Goal: Task Accomplishment & Management: Use online tool/utility

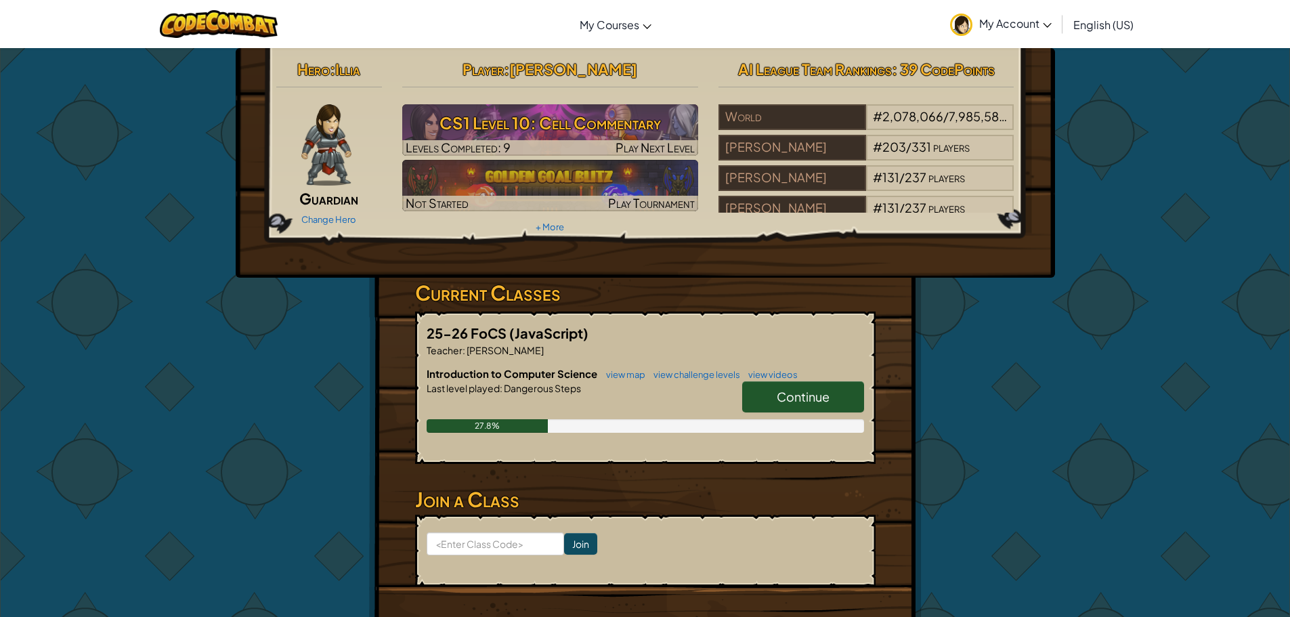
click at [795, 399] on span "Continue" at bounding box center [803, 397] width 53 height 16
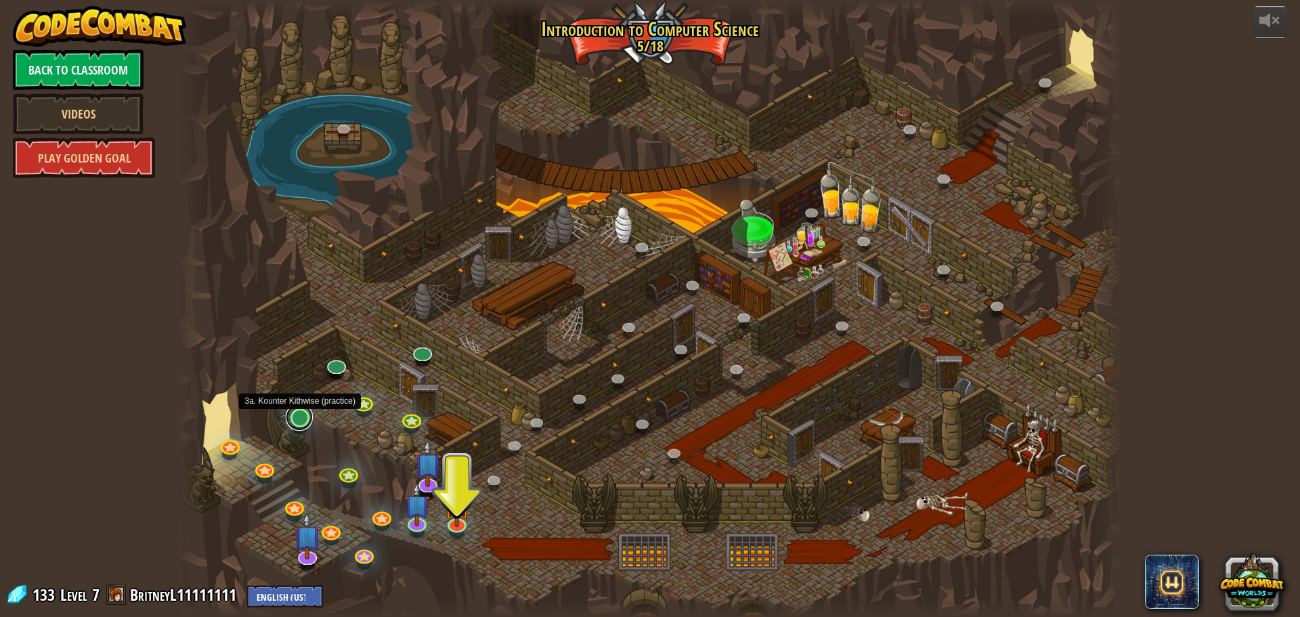
click at [299, 418] on link at bounding box center [299, 416] width 27 height 27
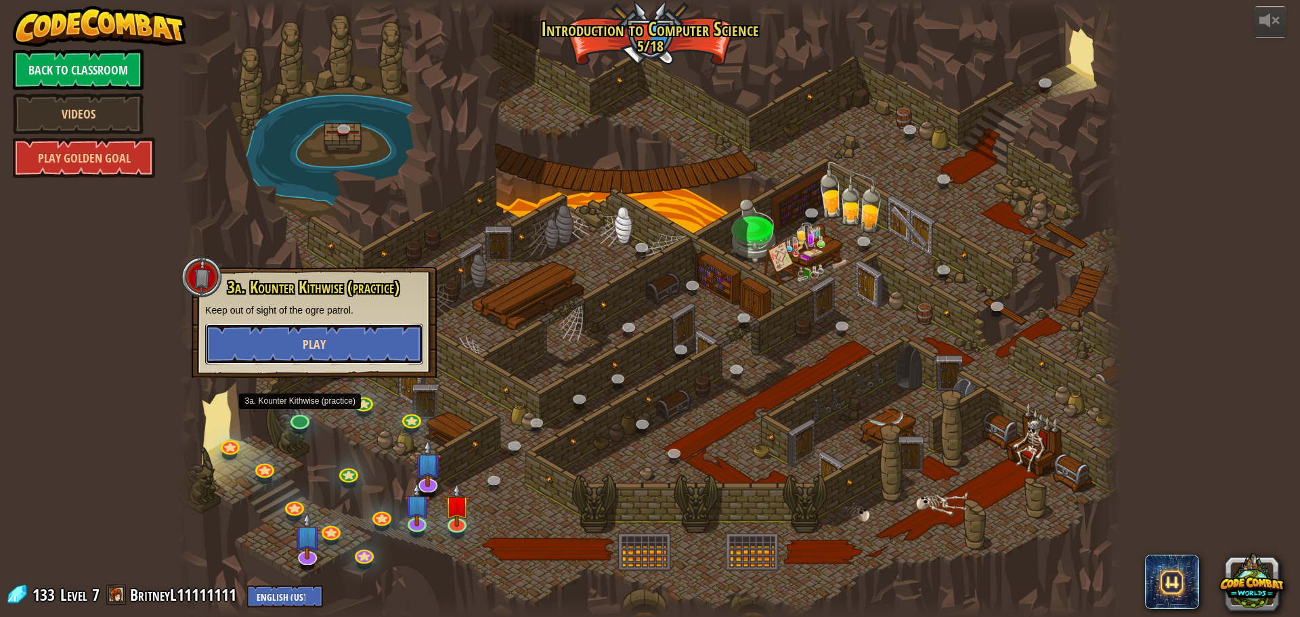
click at [332, 343] on button "Play" at bounding box center [314, 344] width 218 height 41
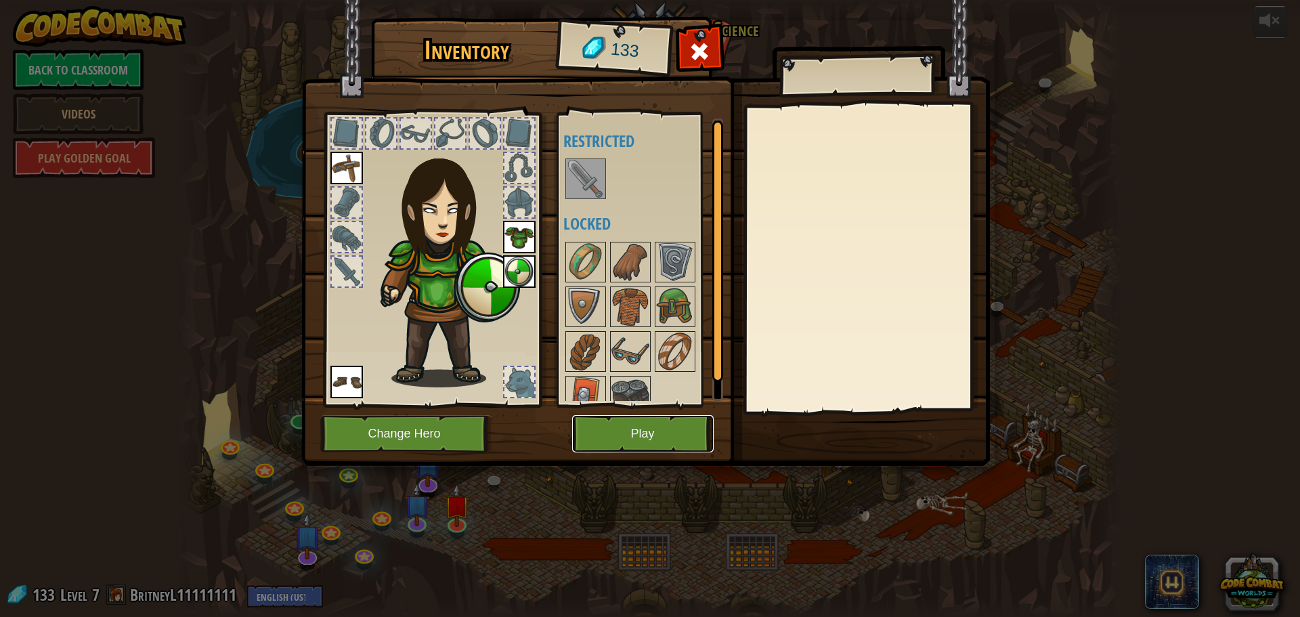
click at [653, 438] on button "Play" at bounding box center [642, 433] width 141 height 37
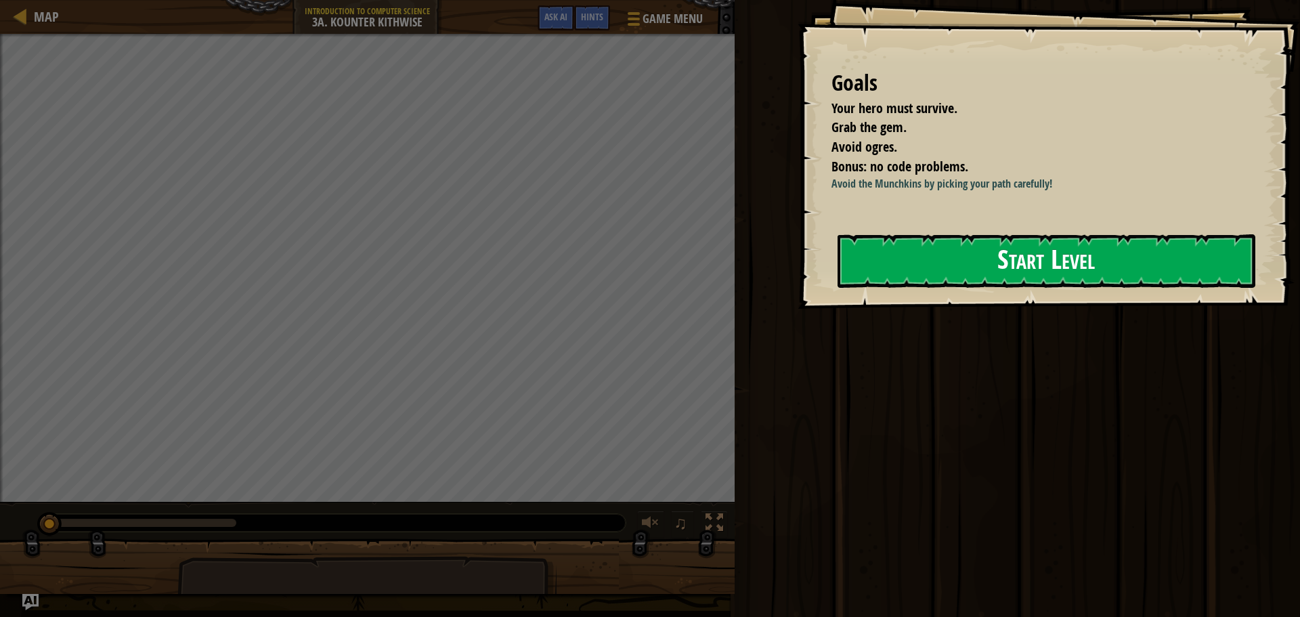
click at [930, 262] on button "Start Level" at bounding box center [1046, 260] width 418 height 53
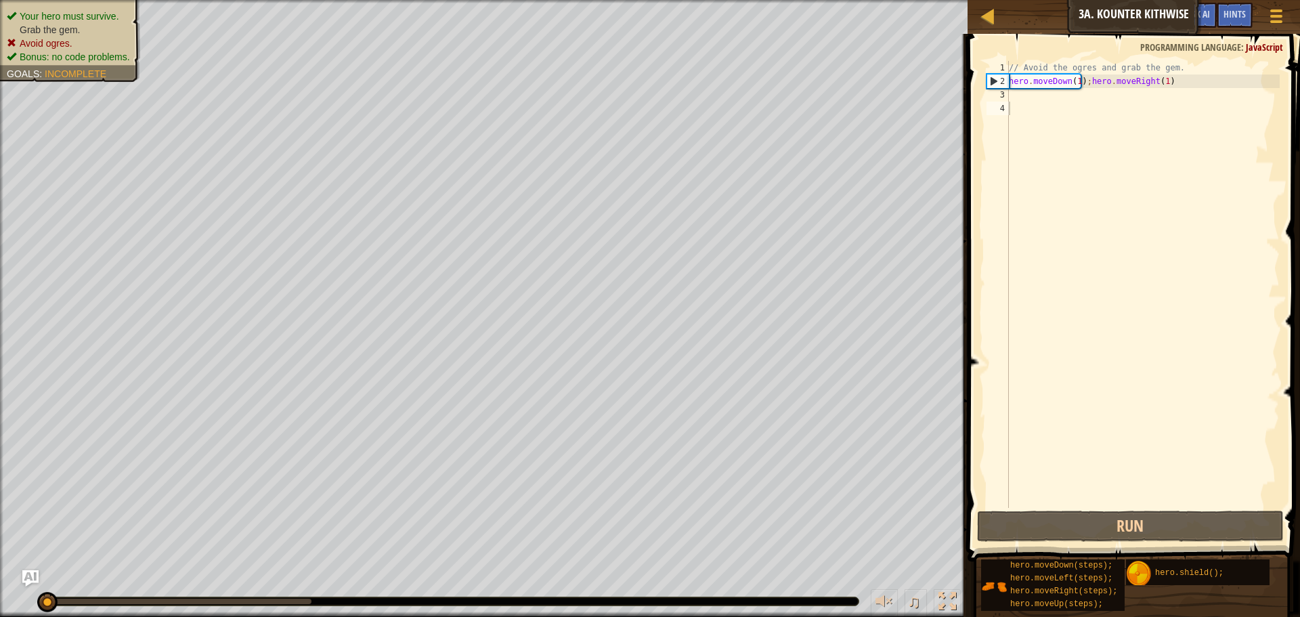
click at [79, 20] on ul "Your hero must survive. Grab the gem. Avoid ogres. Bonus: no code problems." at bounding box center [70, 36] width 127 height 54
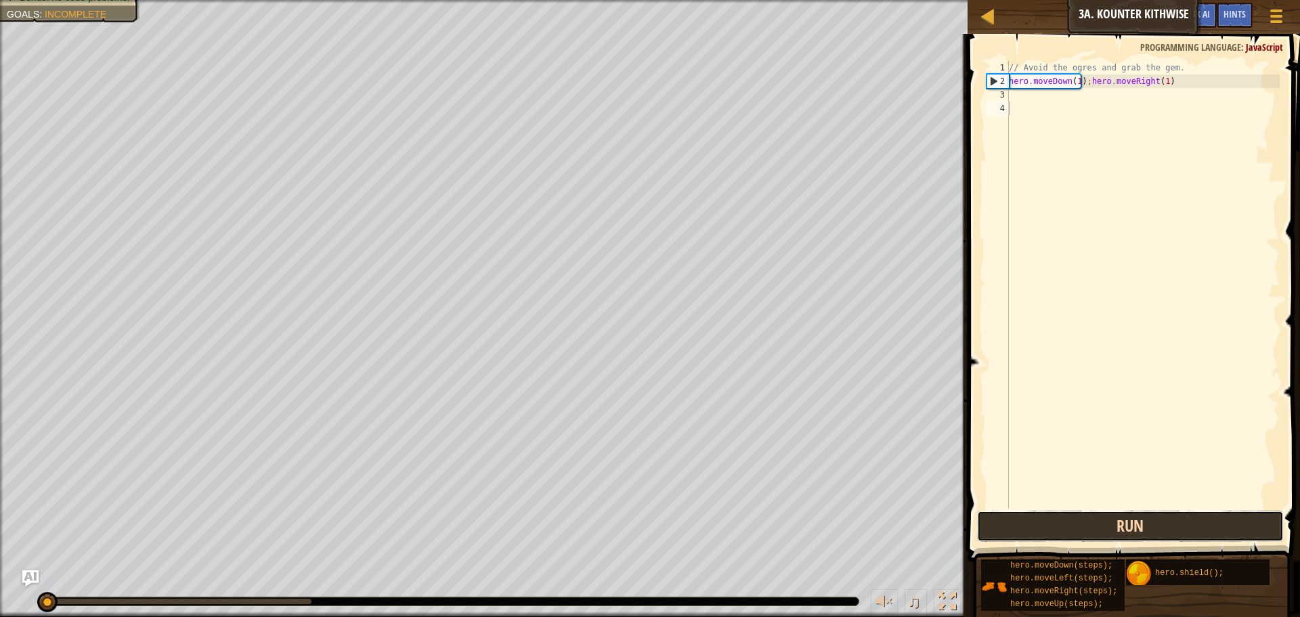
click at [1122, 523] on button "Run" at bounding box center [1130, 525] width 307 height 31
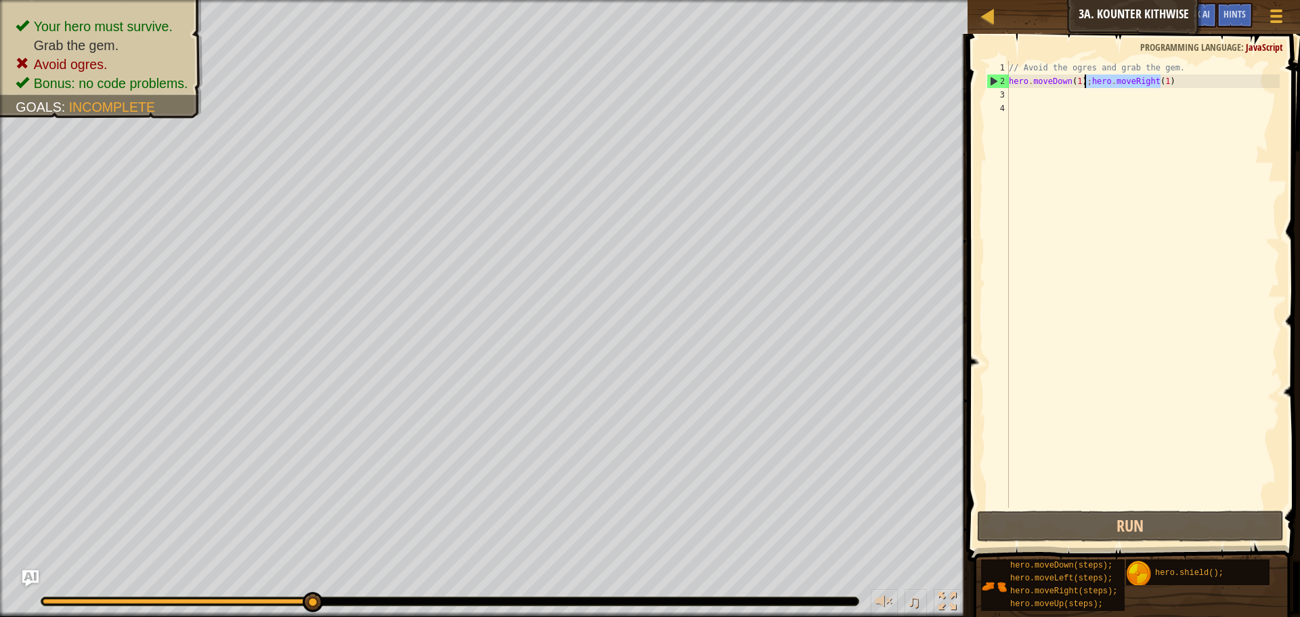
drag, startPoint x: 1167, startPoint y: 81, endPoint x: 1085, endPoint y: 85, distance: 82.7
click at [1085, 85] on div "// Avoid the ogres and grab the gem. hero . moveDown ( 1 ) ; hero . moveRight (…" at bounding box center [1143, 298] width 274 height 474
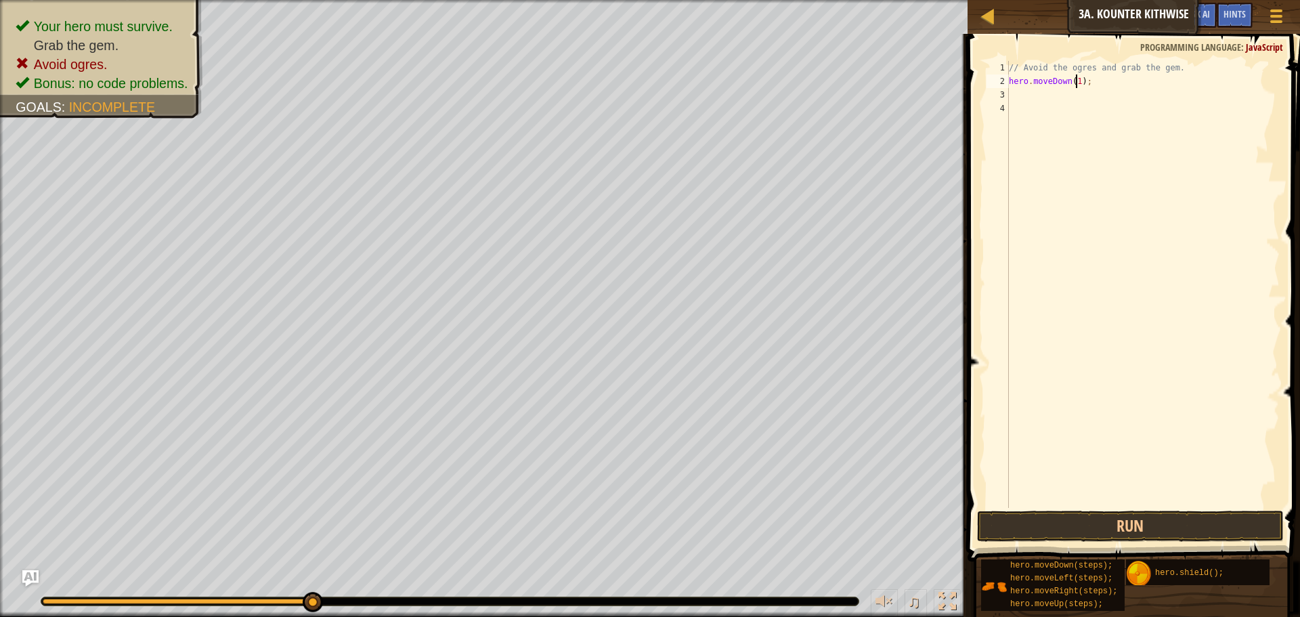
click at [1075, 83] on div "// Avoid the ogres and grab the gem. hero . moveDown ( 1 ) ;" at bounding box center [1143, 298] width 274 height 474
type textarea "hero.moveDown(2);"
click at [1140, 88] on div "// Avoid the ogres and grab the gem. hero . moveDown ( 2 ) ;" at bounding box center [1143, 298] width 274 height 474
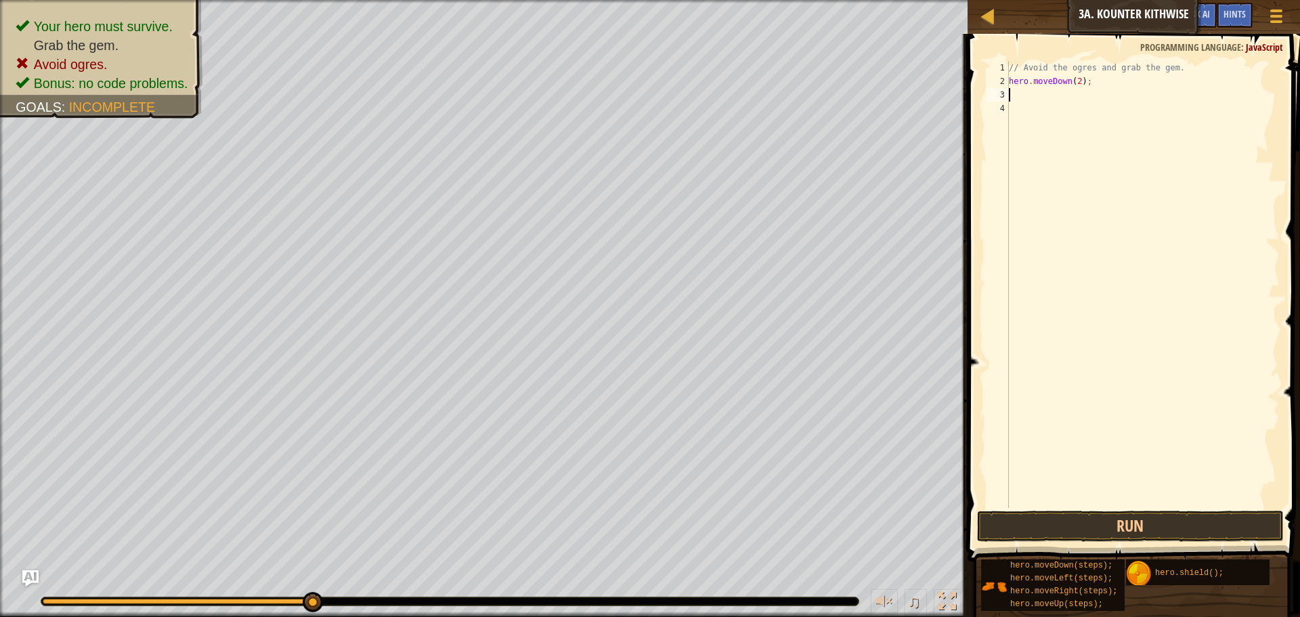
click at [1140, 83] on div "// Avoid the ogres and grab the gem. hero . moveDown ( 2 ) ;" at bounding box center [1143, 298] width 274 height 474
type textarea "hero.moveDown(2);hero.moveRight(1)"
click at [1151, 515] on button "Run" at bounding box center [1130, 525] width 307 height 31
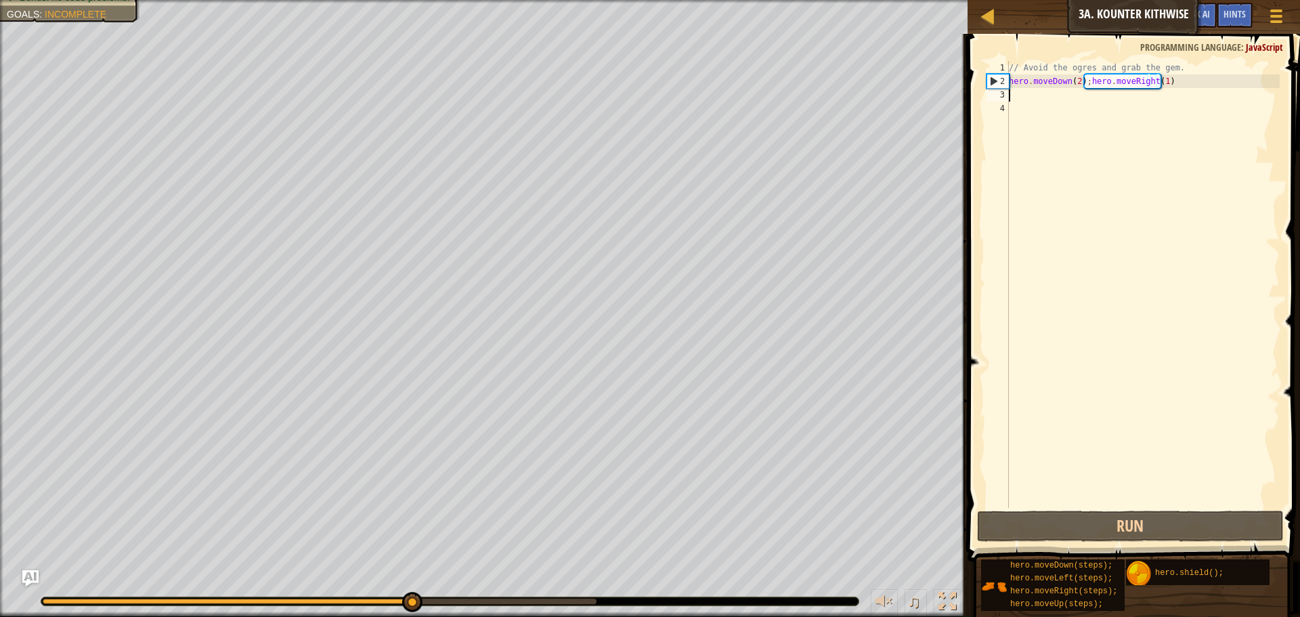
click at [1175, 89] on div "// Avoid the ogres and grab the gem. hero . moveDown ( 2 ) ; hero . moveRight (…" at bounding box center [1143, 298] width 274 height 474
click at [1044, 93] on div "// Avoid the ogres and grab the gem. hero . moveDown ( 2 ) ; hero . moveRight (…" at bounding box center [1143, 298] width 274 height 474
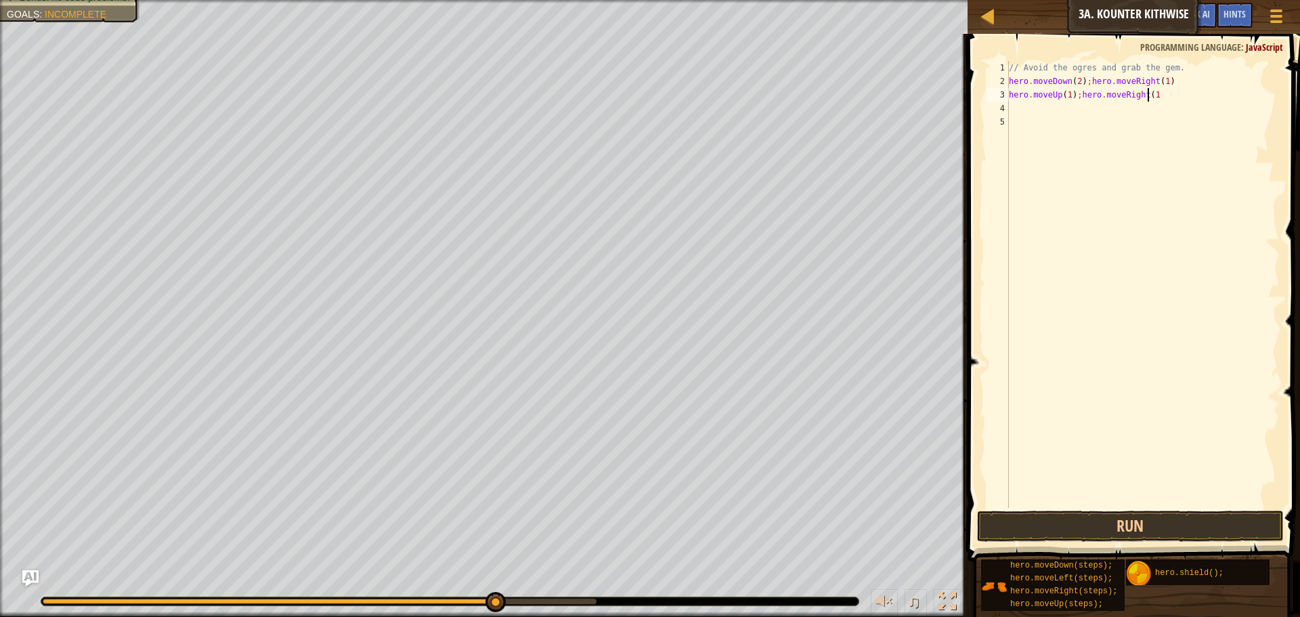
scroll to position [6, 12]
click at [1016, 0] on html "Map Introduction to Computer Science 3a. Kounter Kithwise Game Menu Done Hints …" at bounding box center [650, 0] width 1300 height 0
type textarea "hero.moveUp(1);hero.moveRight(1)"
click at [1160, 529] on button "Run" at bounding box center [1130, 525] width 307 height 31
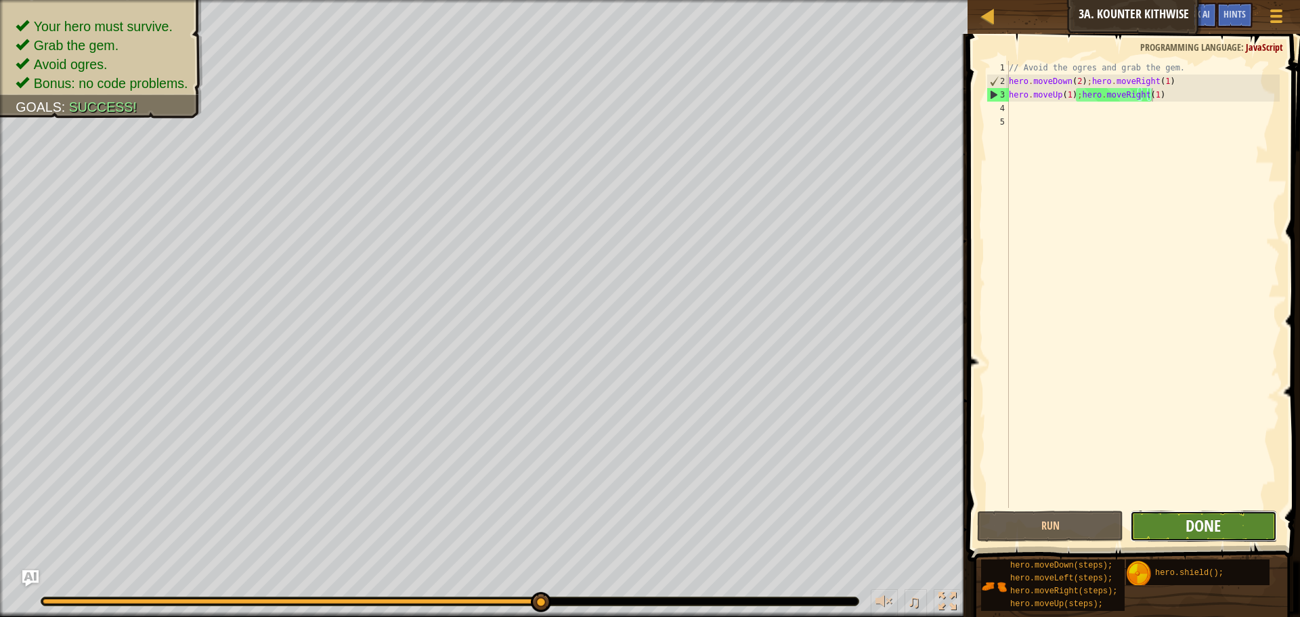
click at [1197, 524] on span "Done" at bounding box center [1202, 526] width 35 height 22
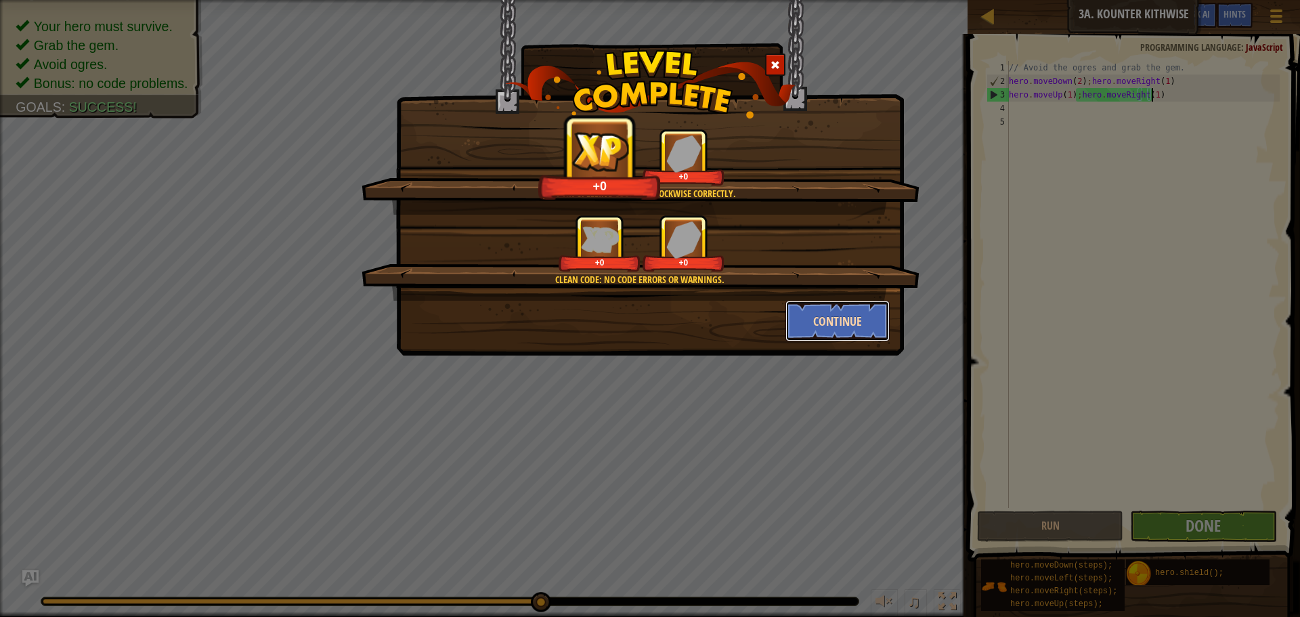
click at [836, 303] on button "Continue" at bounding box center [837, 321] width 105 height 41
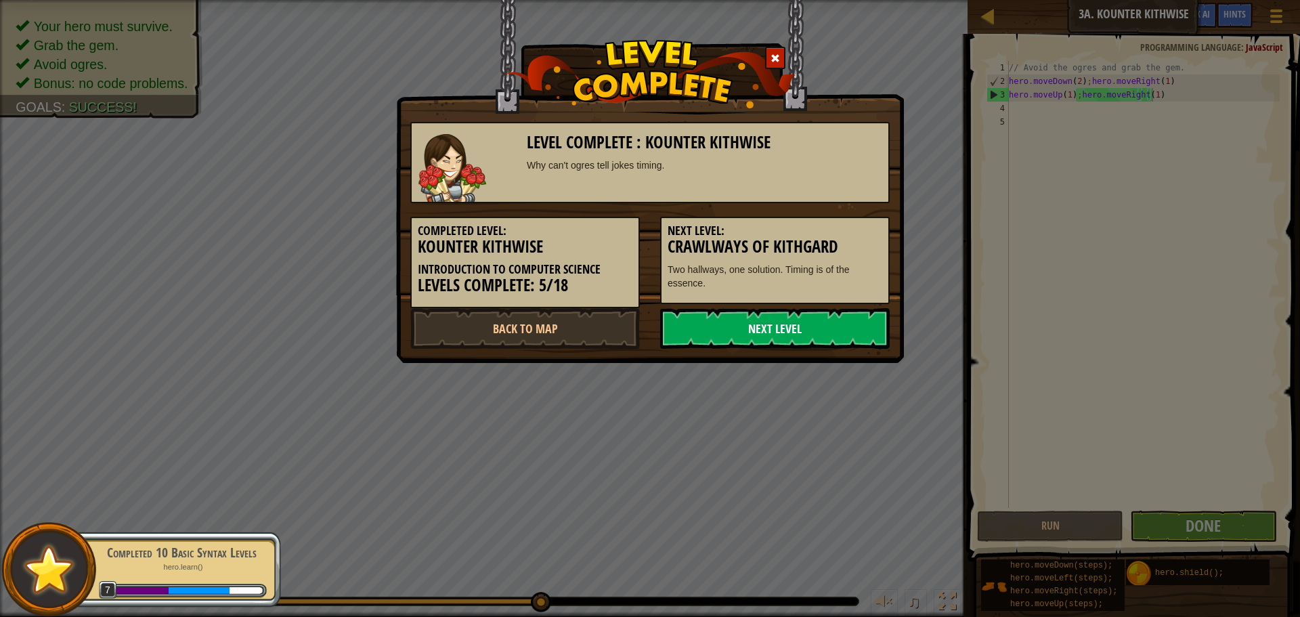
click at [826, 319] on link "Next Level" at bounding box center [775, 328] width 230 height 41
click at [768, 329] on link "Next Level" at bounding box center [775, 328] width 230 height 41
click at [783, 332] on link "Next Level" at bounding box center [775, 328] width 230 height 41
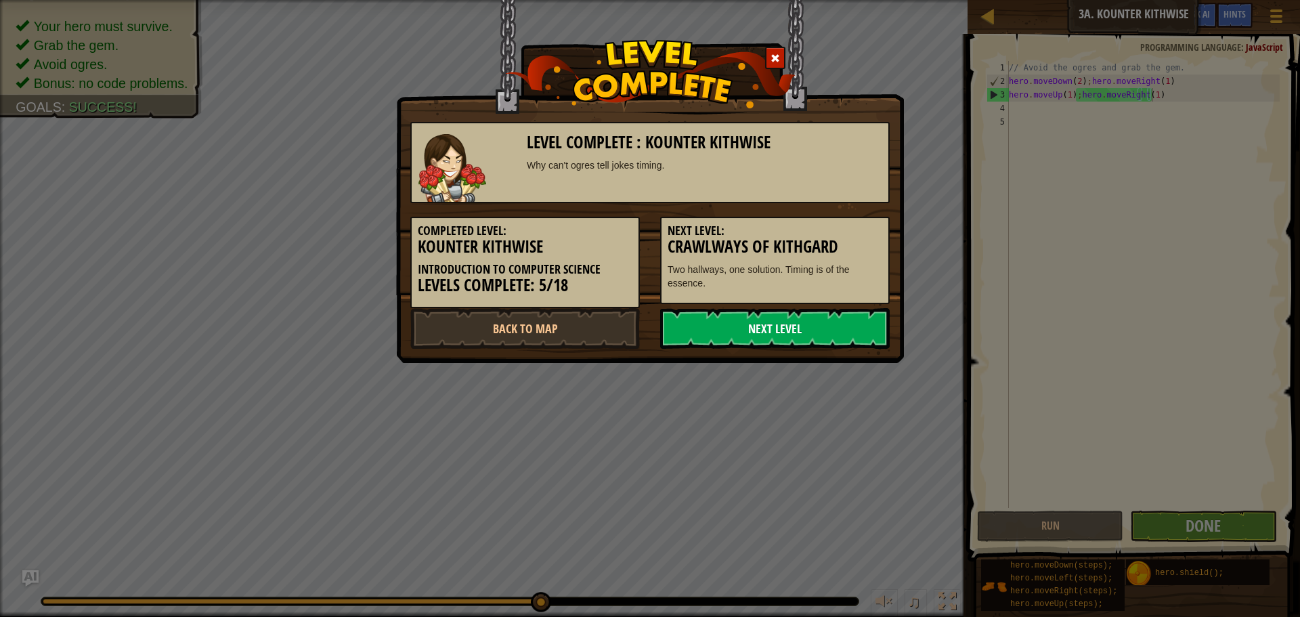
click at [769, 330] on link "Next Level" at bounding box center [775, 328] width 230 height 41
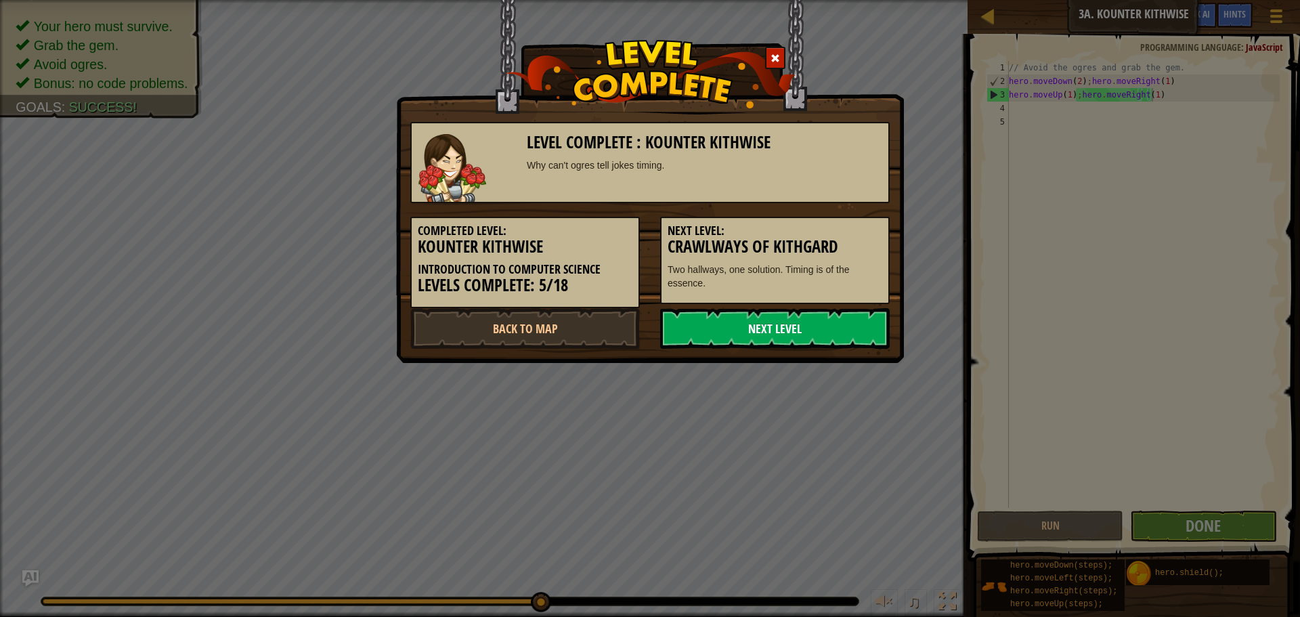
click at [769, 330] on link "Next Level" at bounding box center [775, 328] width 230 height 41
click at [767, 309] on link "Next Level" at bounding box center [775, 328] width 230 height 41
click at [786, 351] on div "Level Complete : Kounter Kithwise Why can't ogres tell jokes timing. Completed …" at bounding box center [650, 181] width 508 height 363
click at [540, 322] on link "Back to Map" at bounding box center [525, 328] width 230 height 41
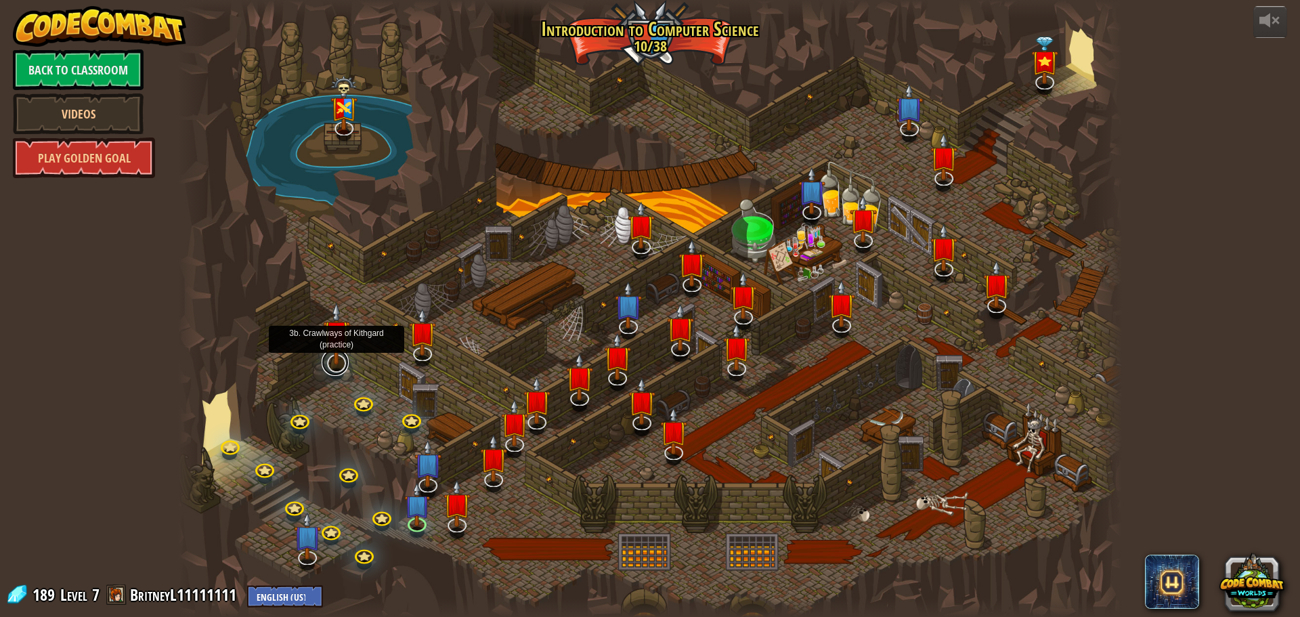
click at [339, 366] on link at bounding box center [335, 362] width 27 height 27
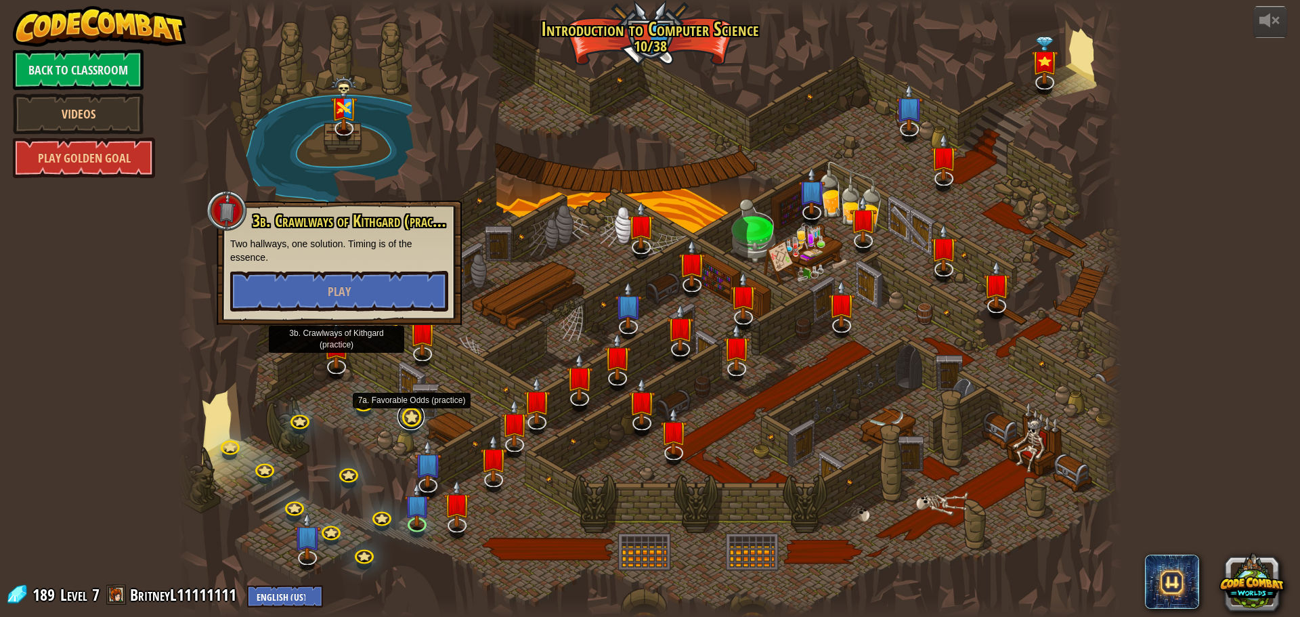
click at [417, 413] on link at bounding box center [410, 416] width 27 height 27
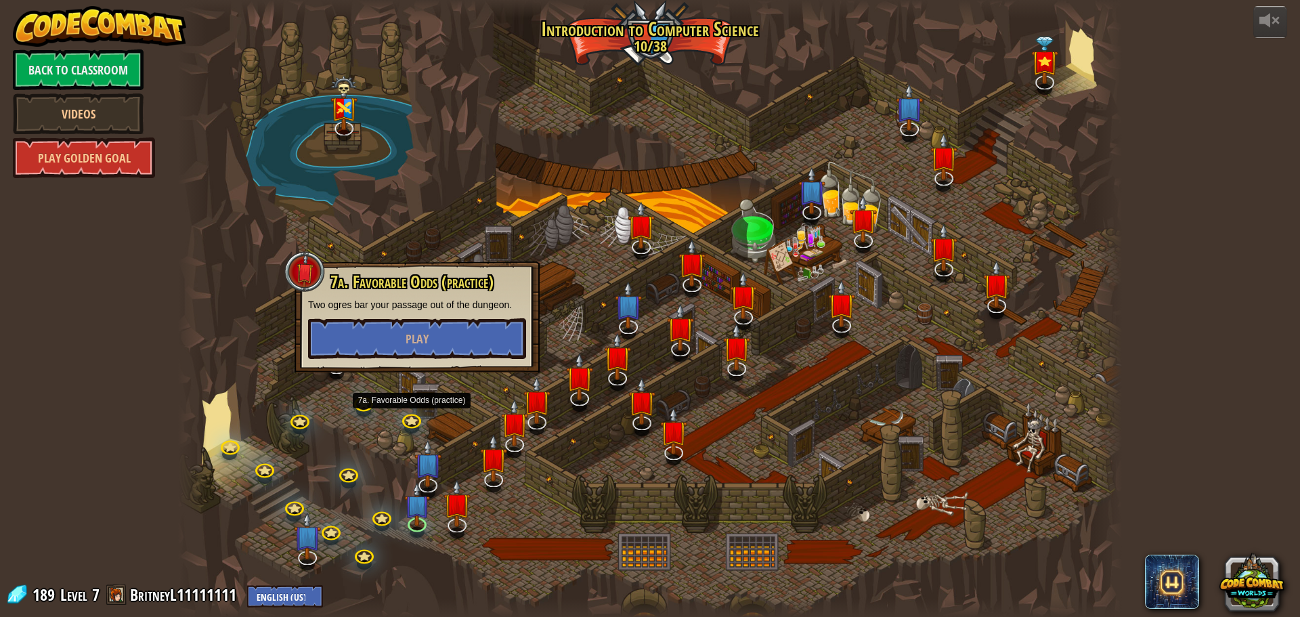
click at [473, 394] on div at bounding box center [650, 308] width 944 height 617
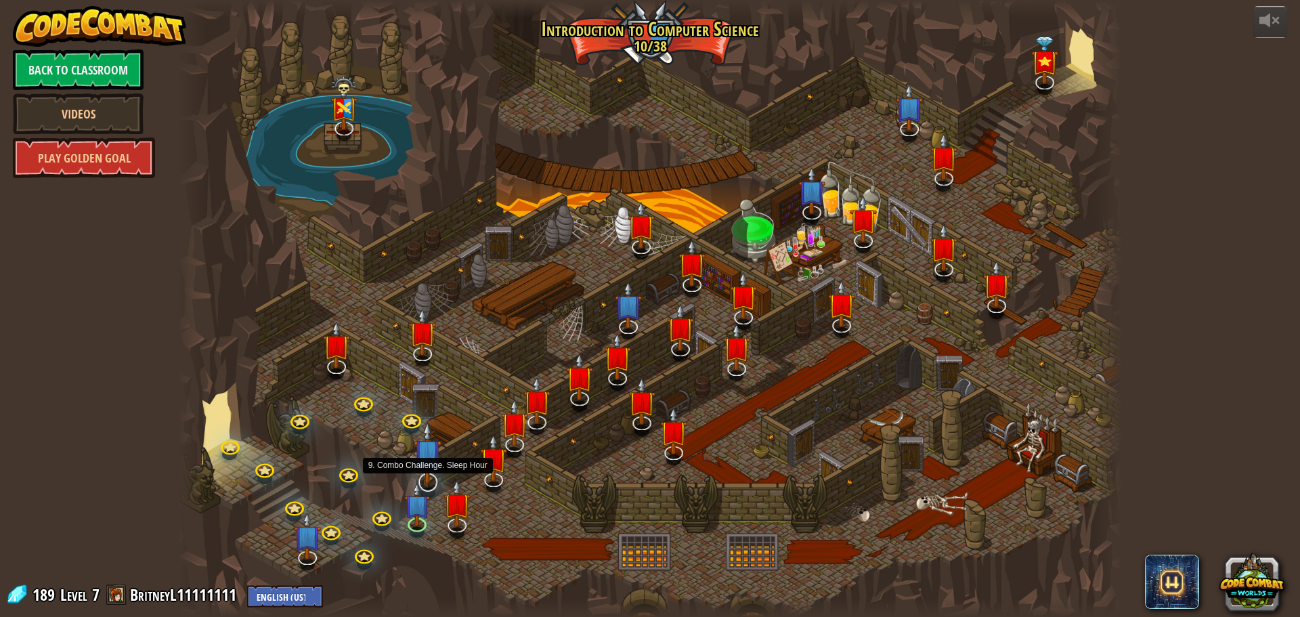
click at [435, 473] on img at bounding box center [428, 452] width 28 height 63
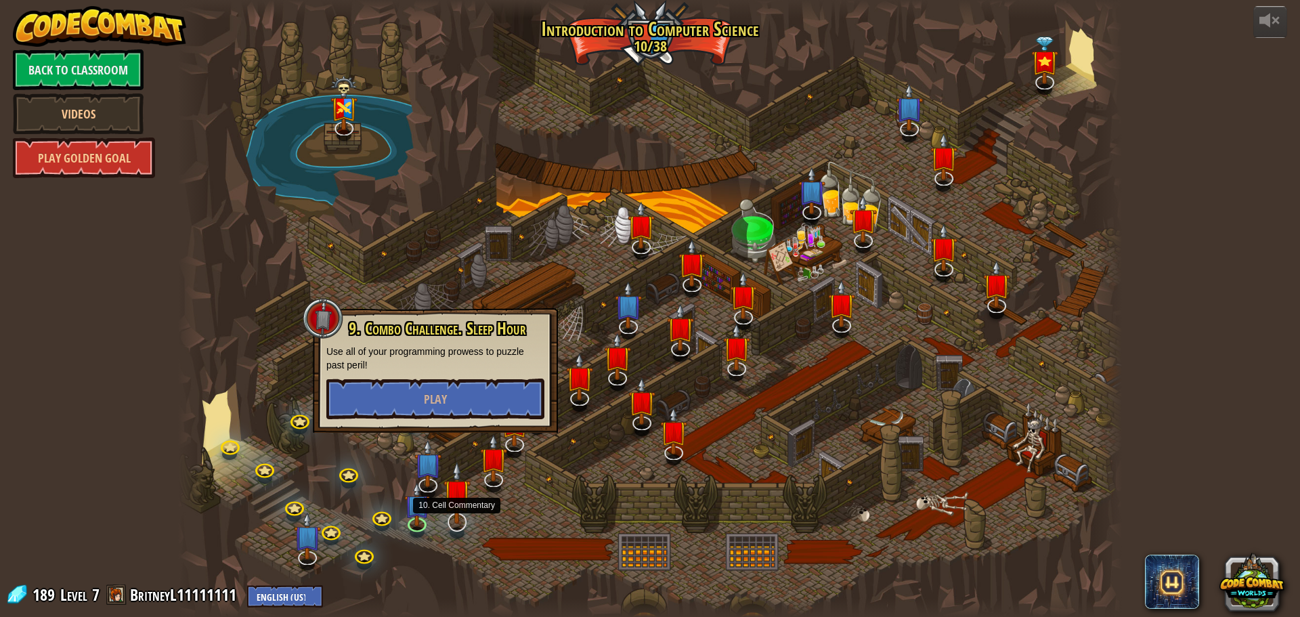
click at [447, 510] on img at bounding box center [457, 492] width 28 height 63
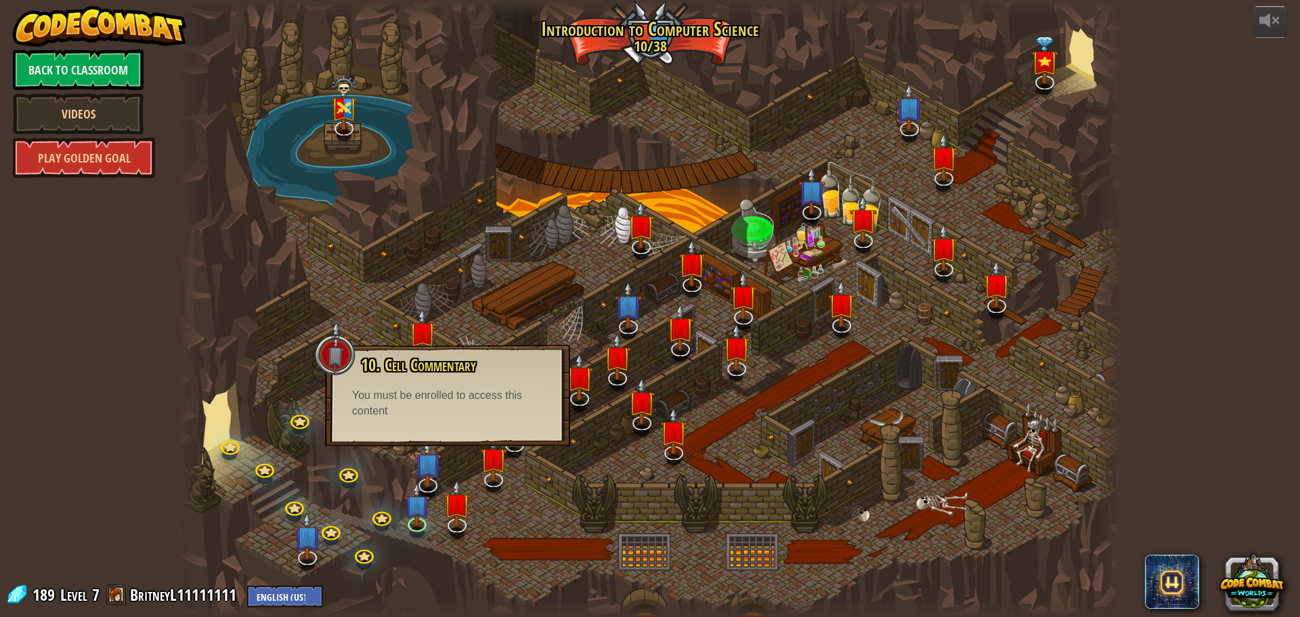
click at [431, 510] on div at bounding box center [650, 308] width 944 height 617
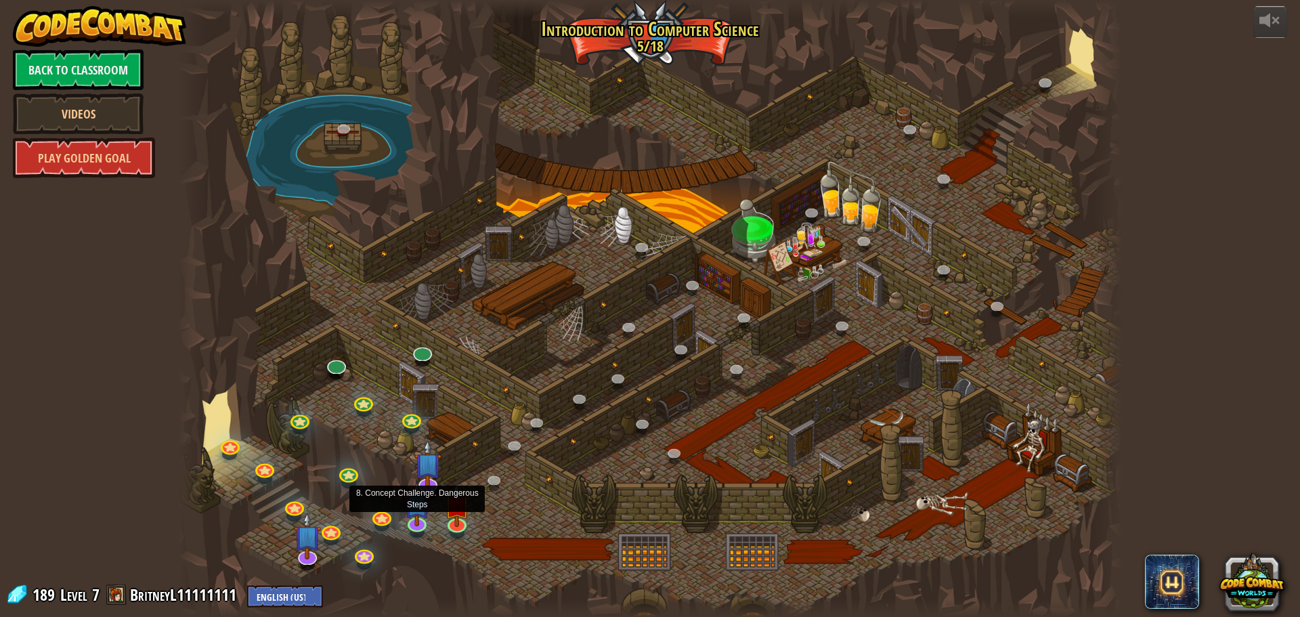
click at [408, 521] on img at bounding box center [417, 504] width 25 height 43
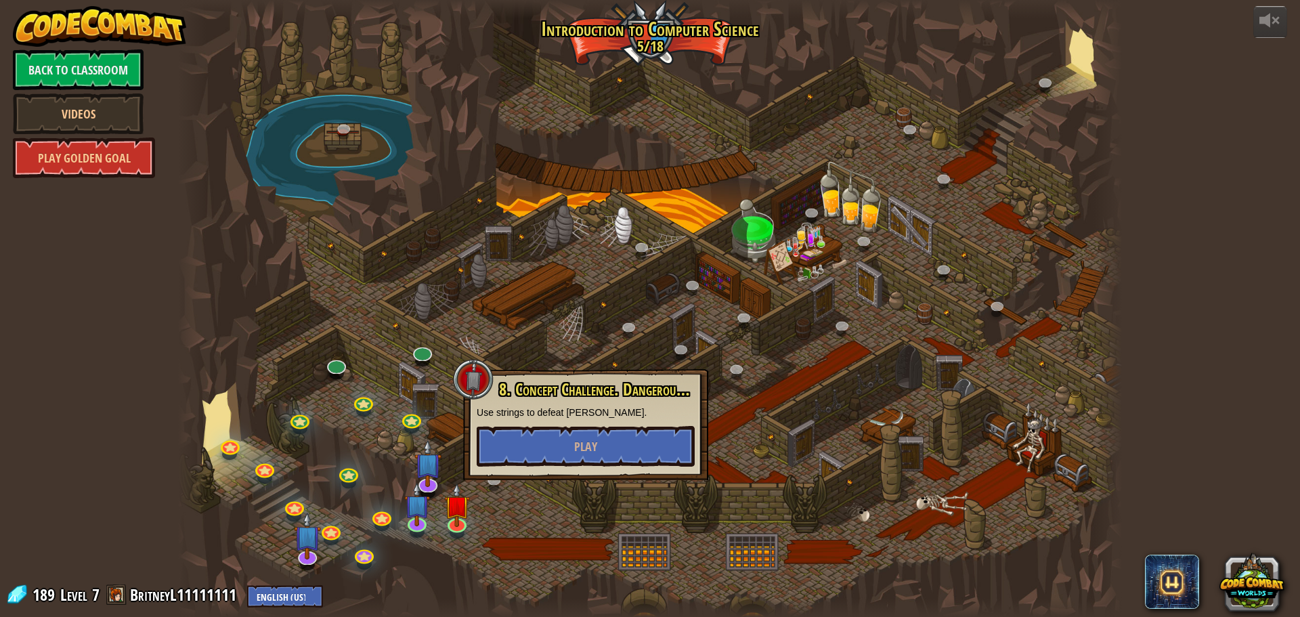
click at [524, 351] on div at bounding box center [650, 308] width 944 height 617
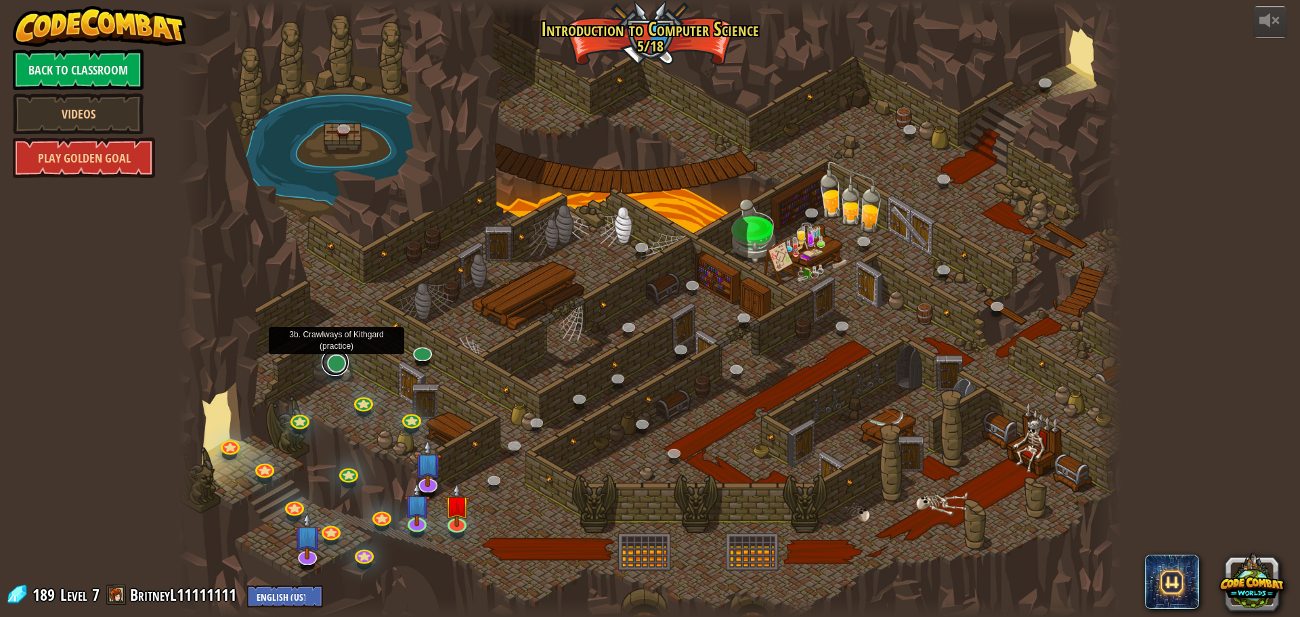
click at [331, 363] on link at bounding box center [335, 362] width 27 height 27
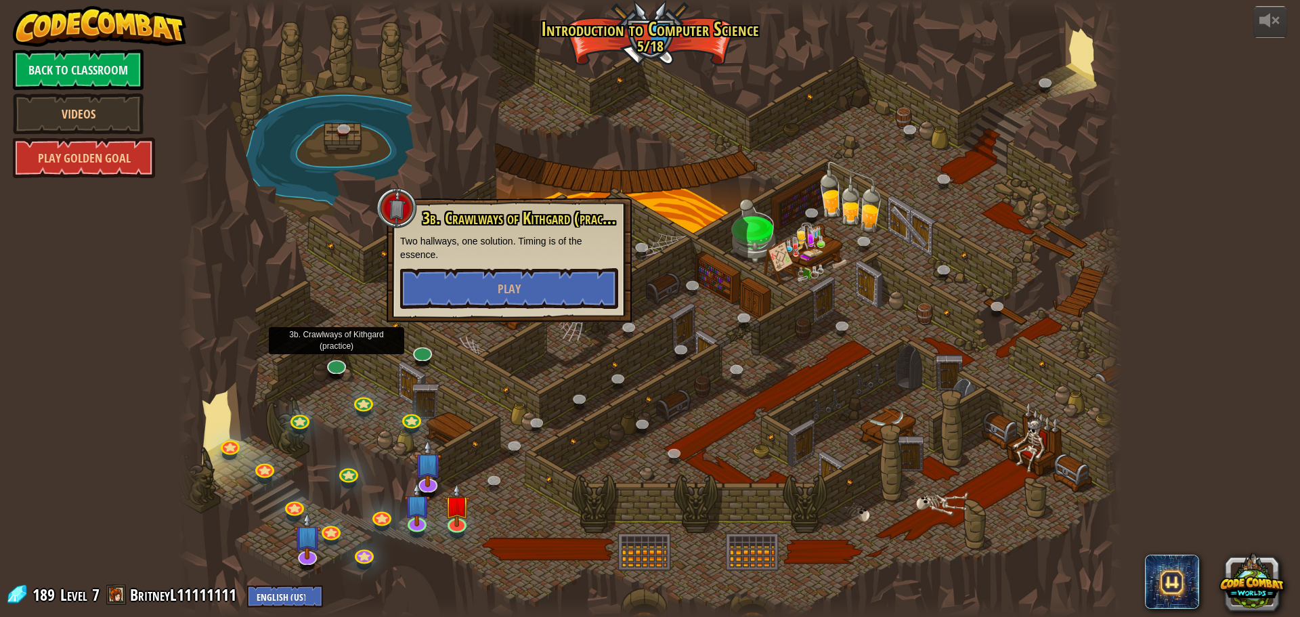
click at [513, 349] on div at bounding box center [650, 308] width 944 height 617
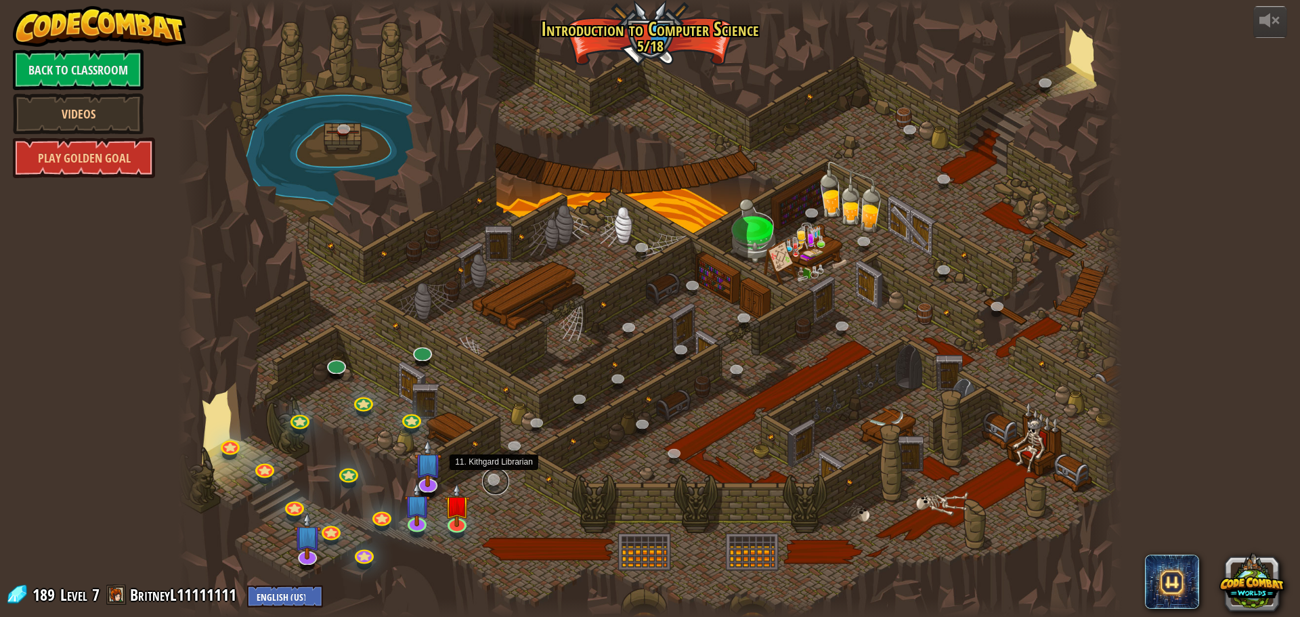
click at [489, 483] on link at bounding box center [495, 481] width 27 height 27
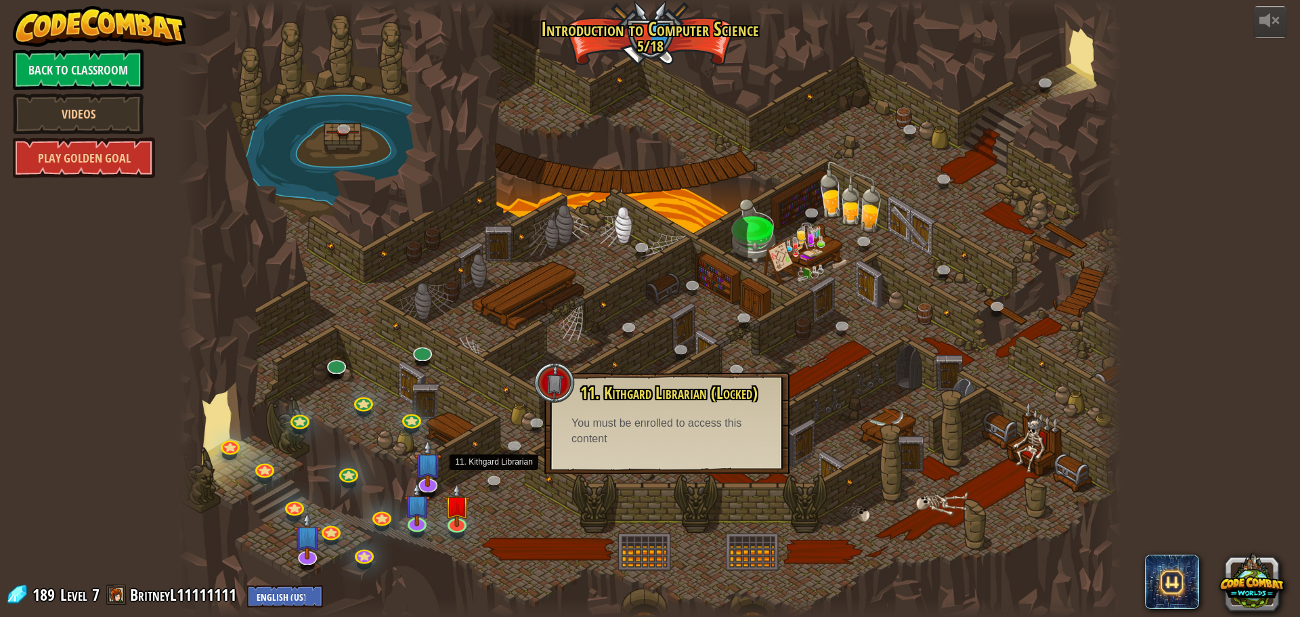
click at [512, 372] on div at bounding box center [650, 308] width 944 height 617
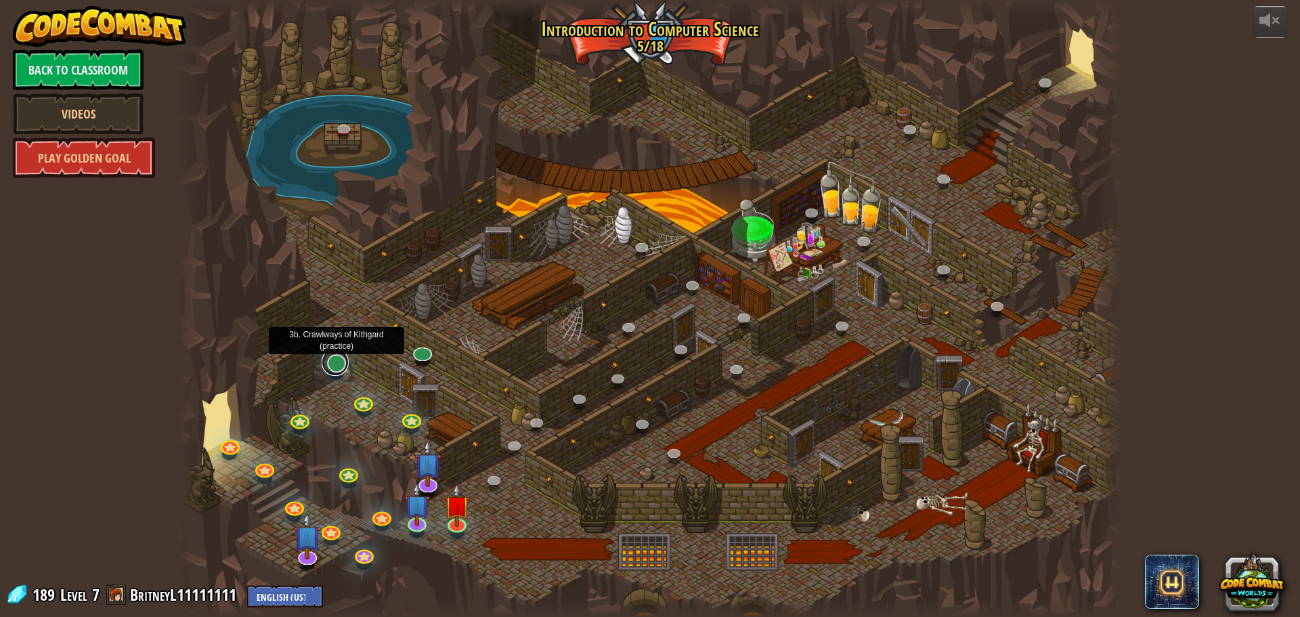
click at [334, 363] on link at bounding box center [335, 362] width 27 height 27
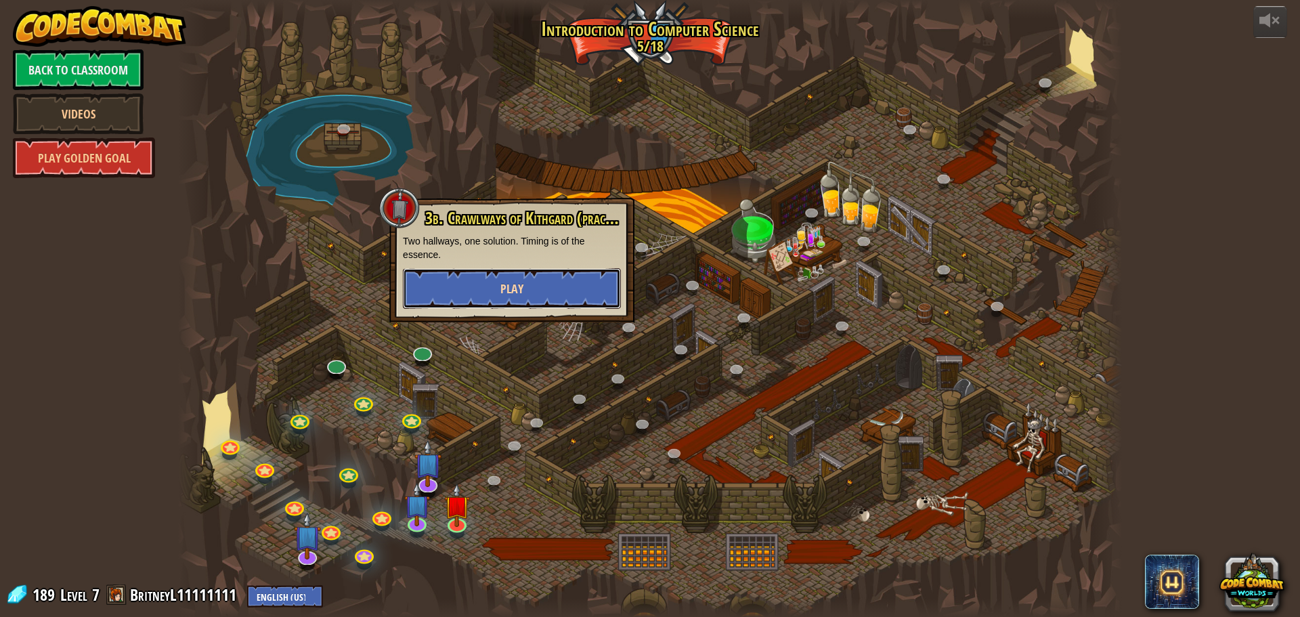
click at [454, 291] on button "Play" at bounding box center [512, 288] width 218 height 41
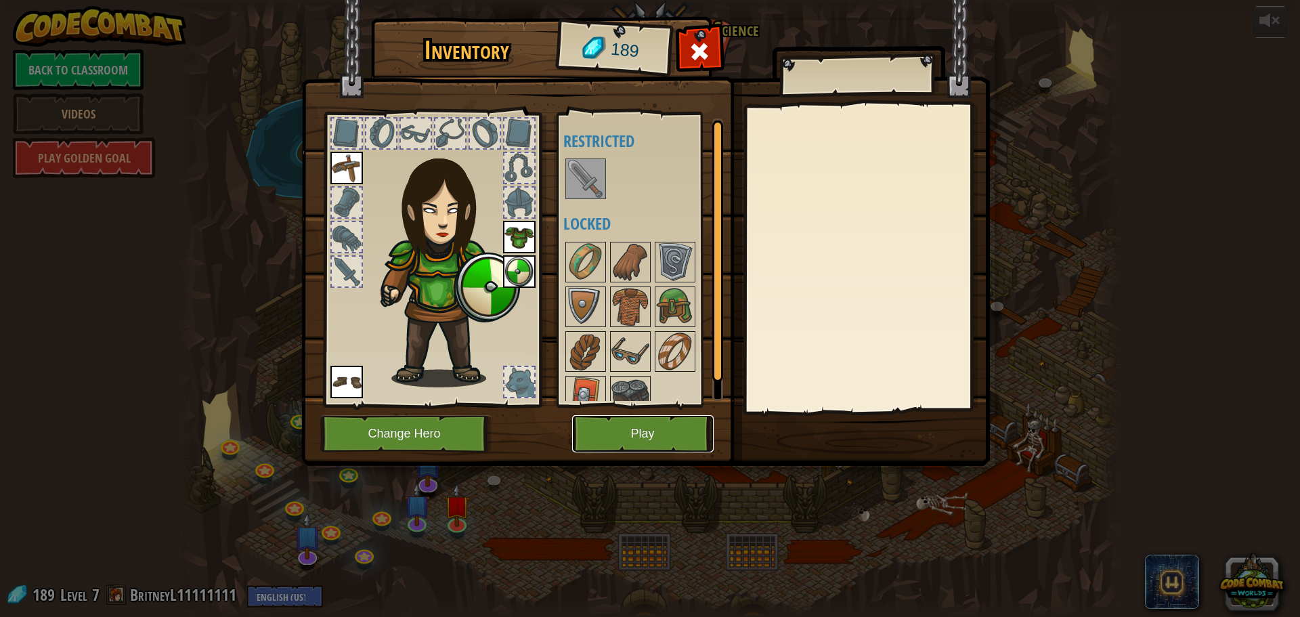
click at [647, 441] on button "Play" at bounding box center [642, 433] width 141 height 37
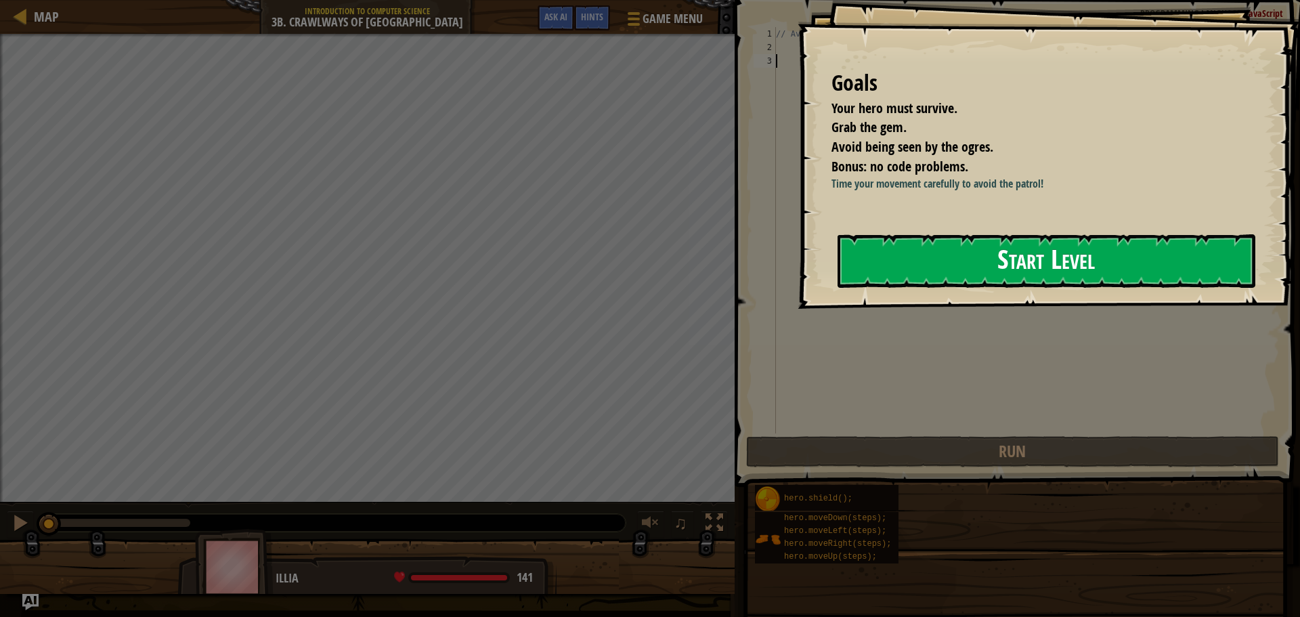
click at [962, 251] on button "Start Level" at bounding box center [1046, 260] width 418 height 53
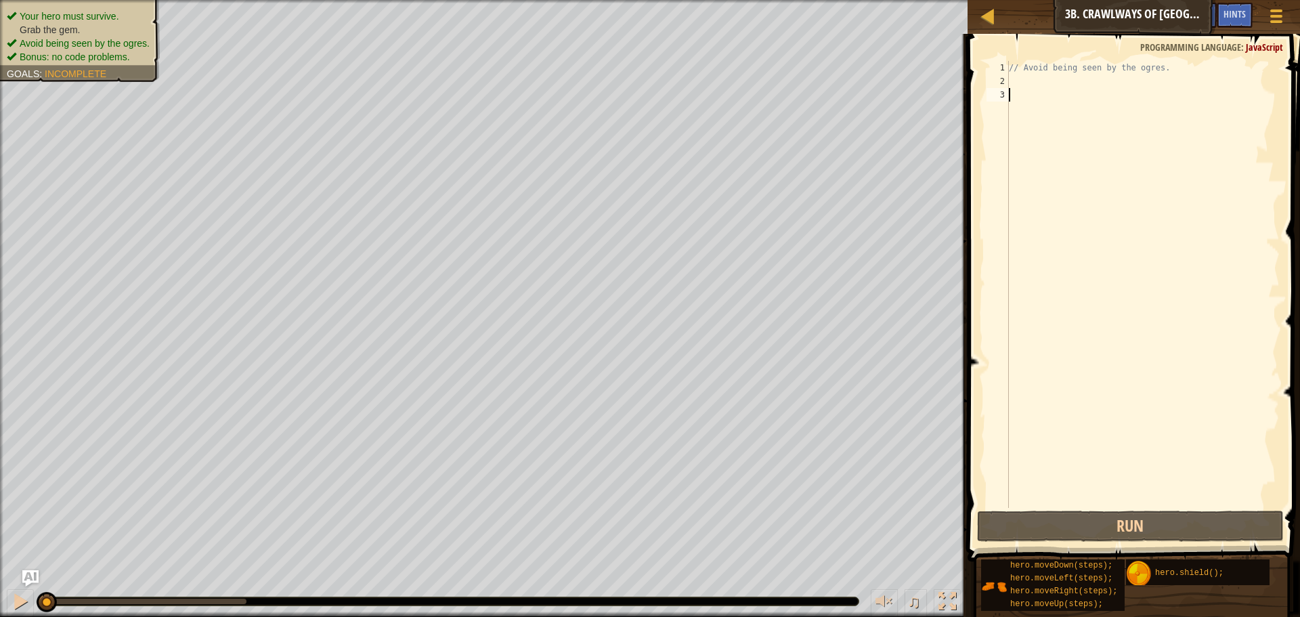
click at [1037, 79] on div "// Avoid being seen by the ogres." at bounding box center [1143, 298] width 274 height 474
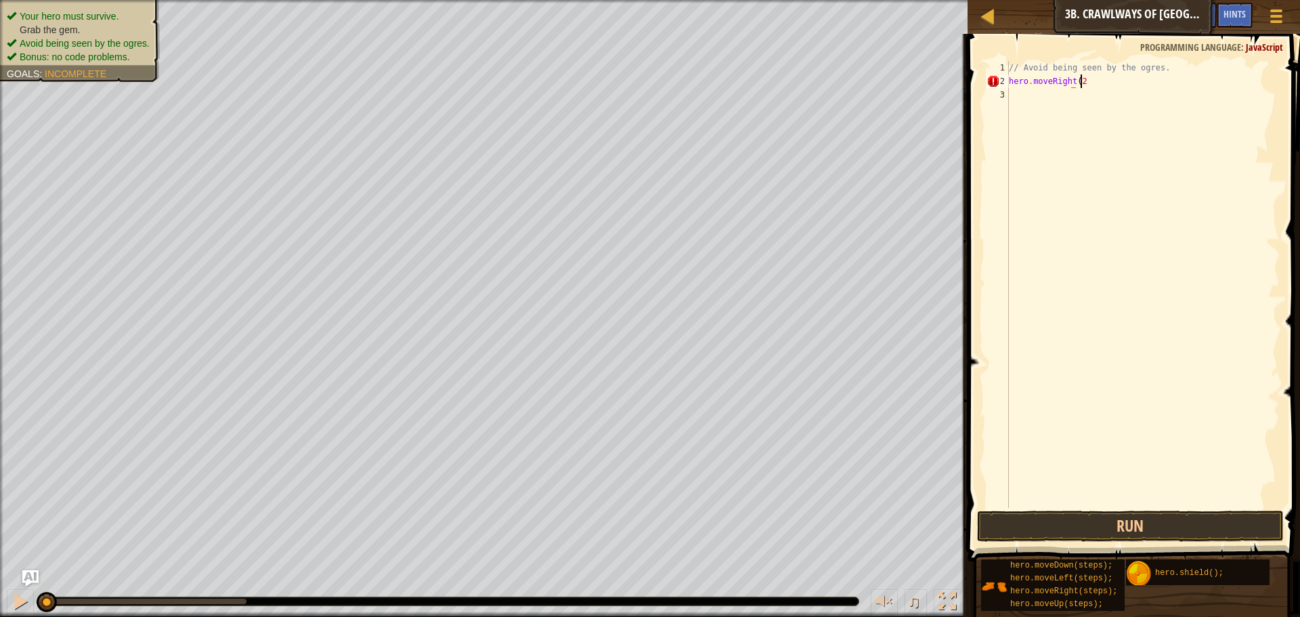
scroll to position [6, 5]
click at [1197, 529] on button "Run" at bounding box center [1130, 525] width 307 height 31
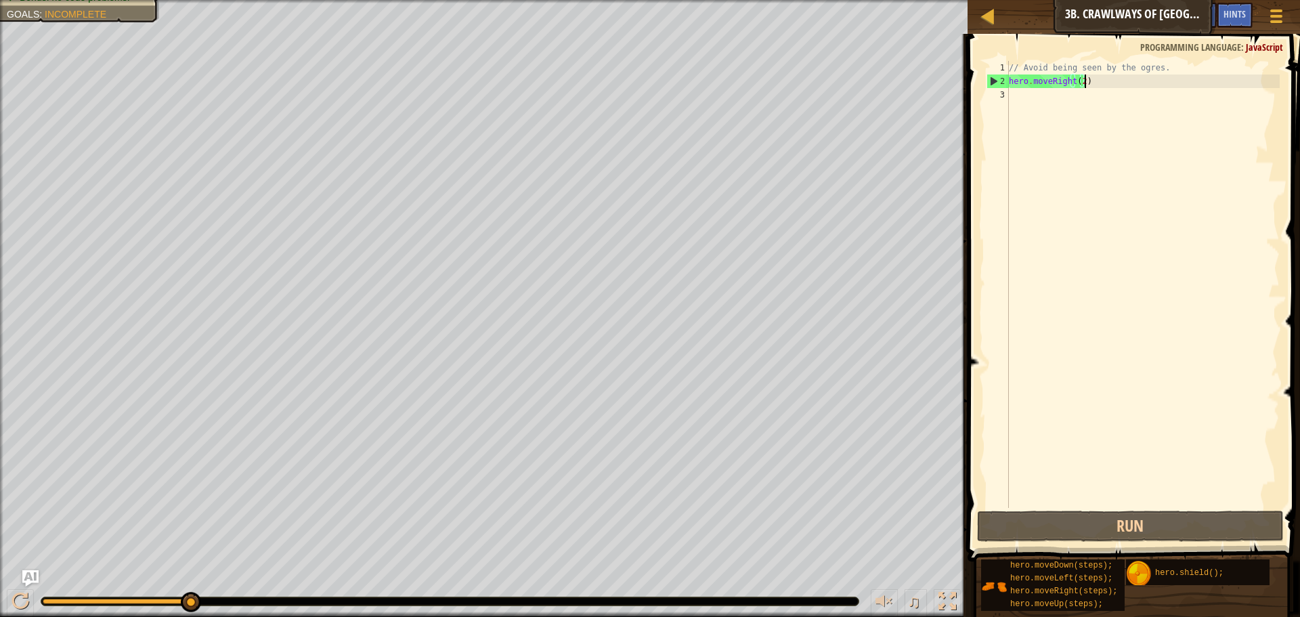
click at [1078, 84] on div "// Avoid being seen by the ogres. hero . moveRight ( 2 )" at bounding box center [1143, 298] width 274 height 474
click at [1080, 82] on div "// Avoid being seen by the ogres. hero . moveRight ( 2 )" at bounding box center [1143, 298] width 274 height 474
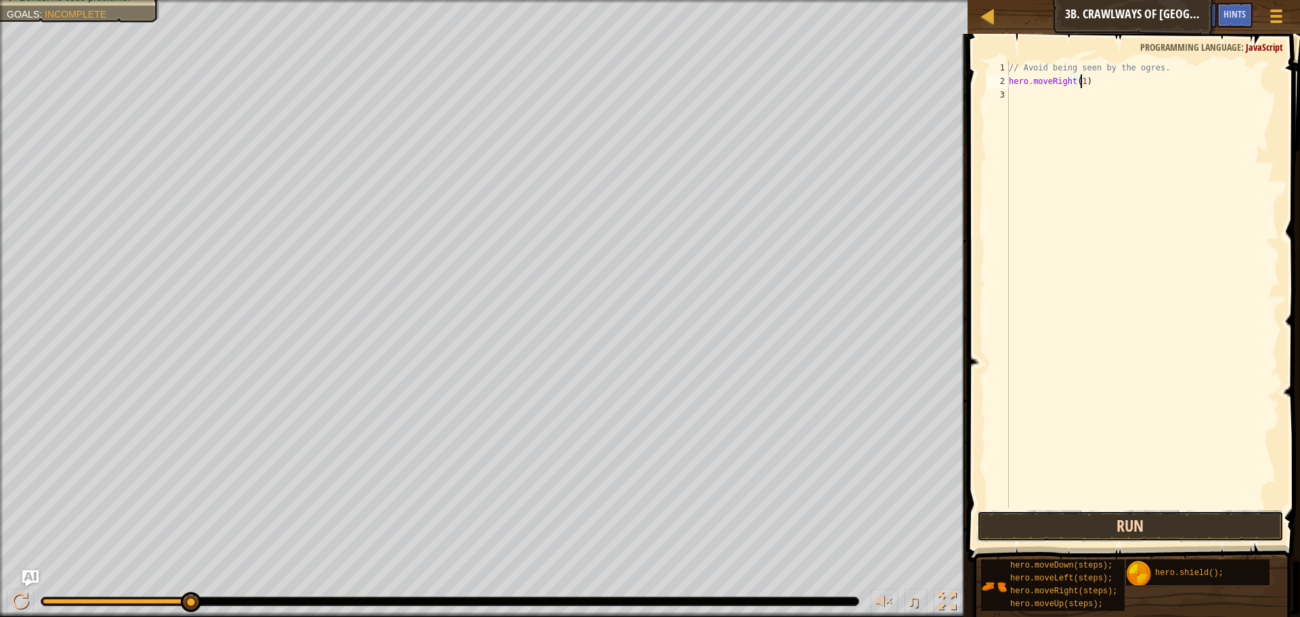
click at [1182, 536] on button "Run" at bounding box center [1130, 525] width 307 height 31
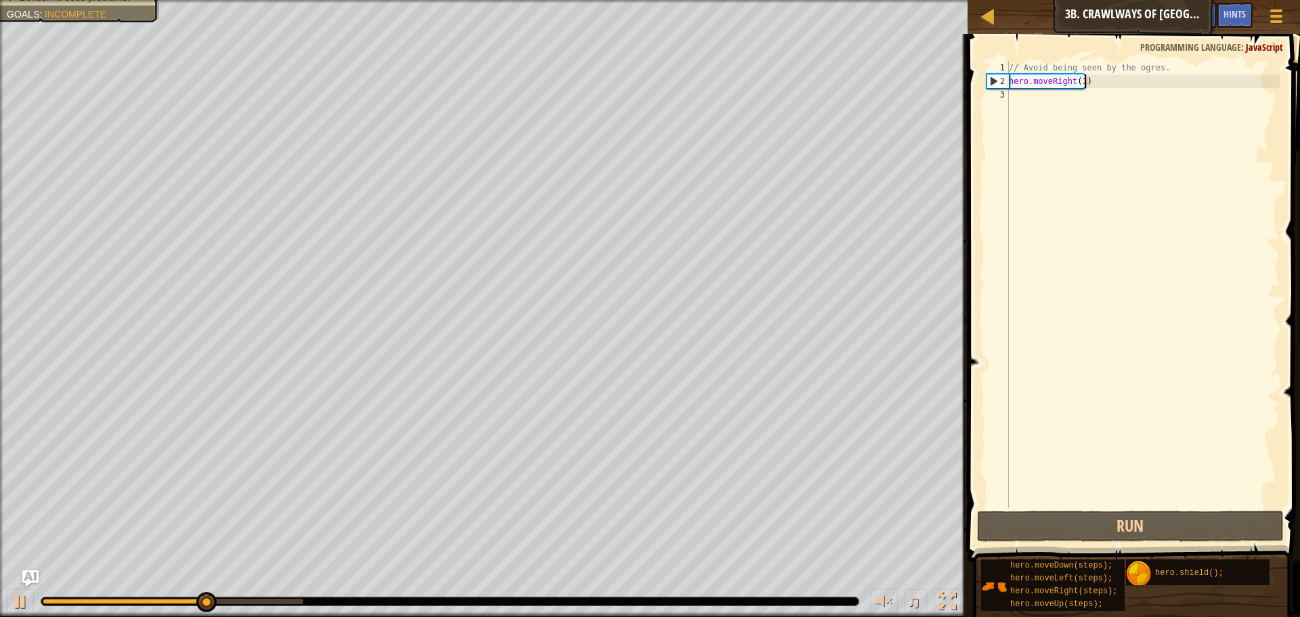
click at [1091, 79] on div "// Avoid being seen by the ogres. hero . moveRight ( 1 )" at bounding box center [1143, 298] width 274 height 474
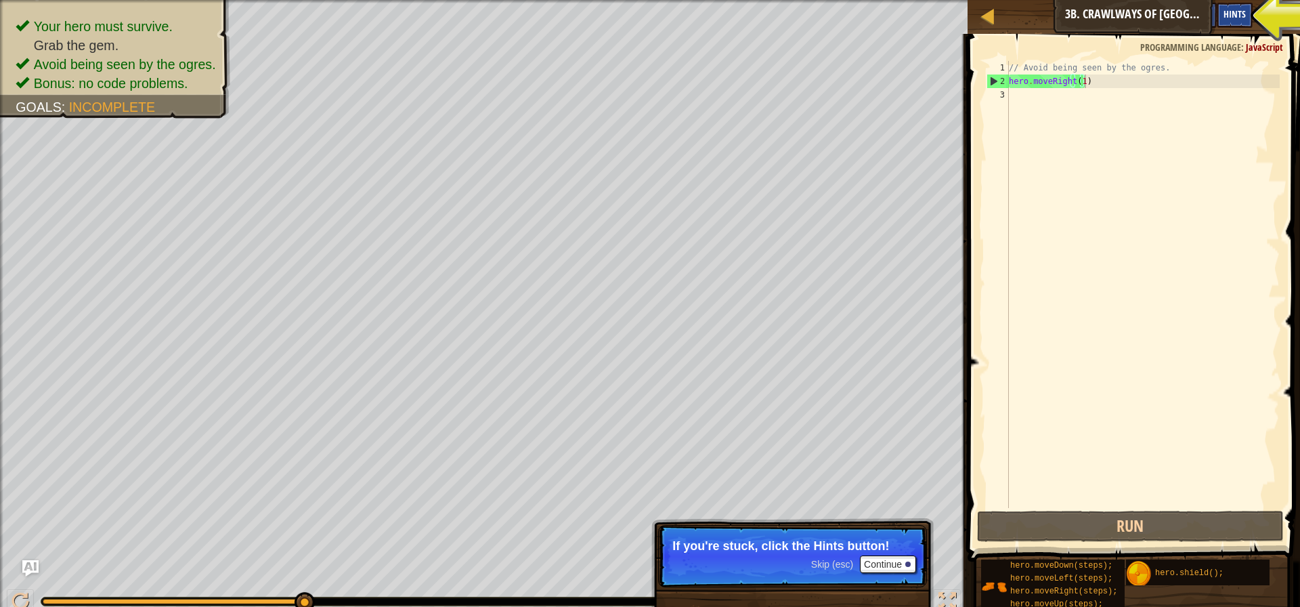
click at [1233, 24] on div "Hints" at bounding box center [1235, 15] width 36 height 25
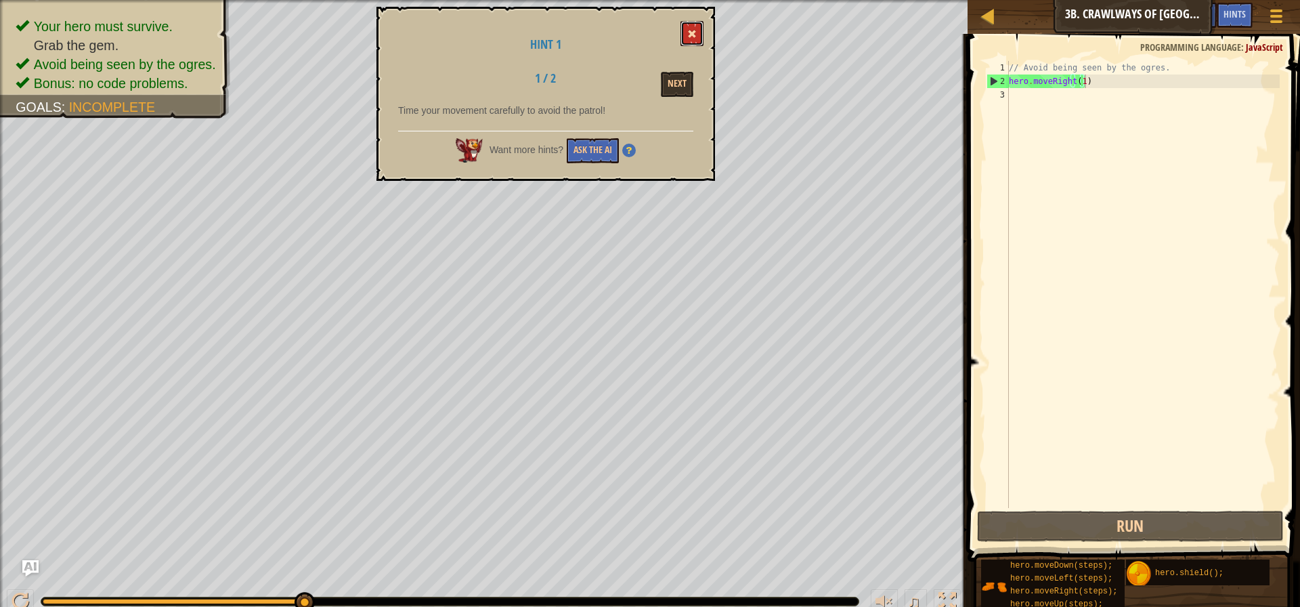
click at [691, 26] on button at bounding box center [691, 33] width 23 height 25
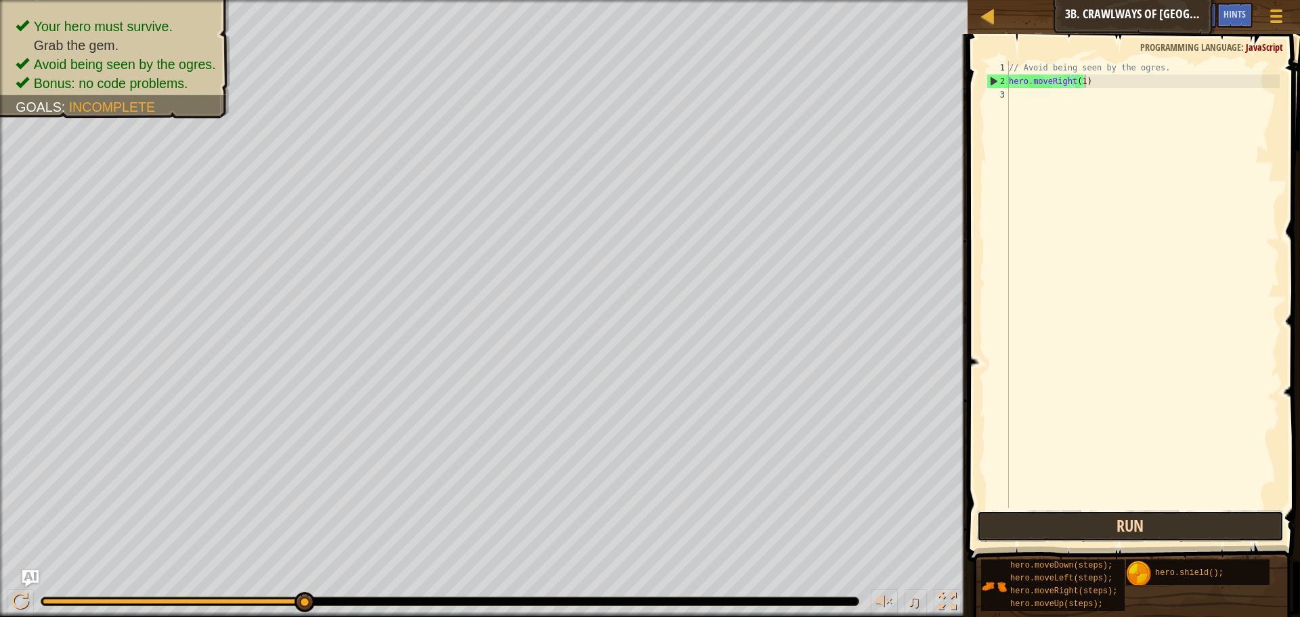
click at [1135, 526] on button "Run" at bounding box center [1130, 525] width 307 height 31
click at [1135, 525] on button "Run" at bounding box center [1130, 525] width 307 height 31
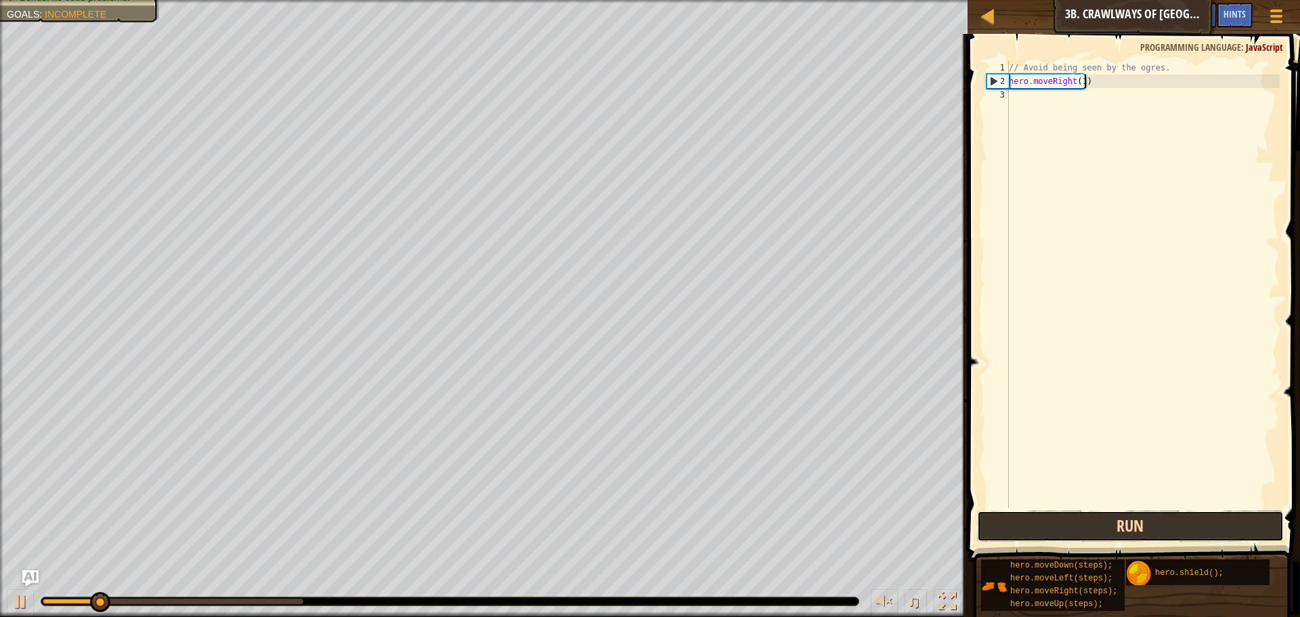
click at [1135, 525] on button "Run" at bounding box center [1130, 525] width 307 height 31
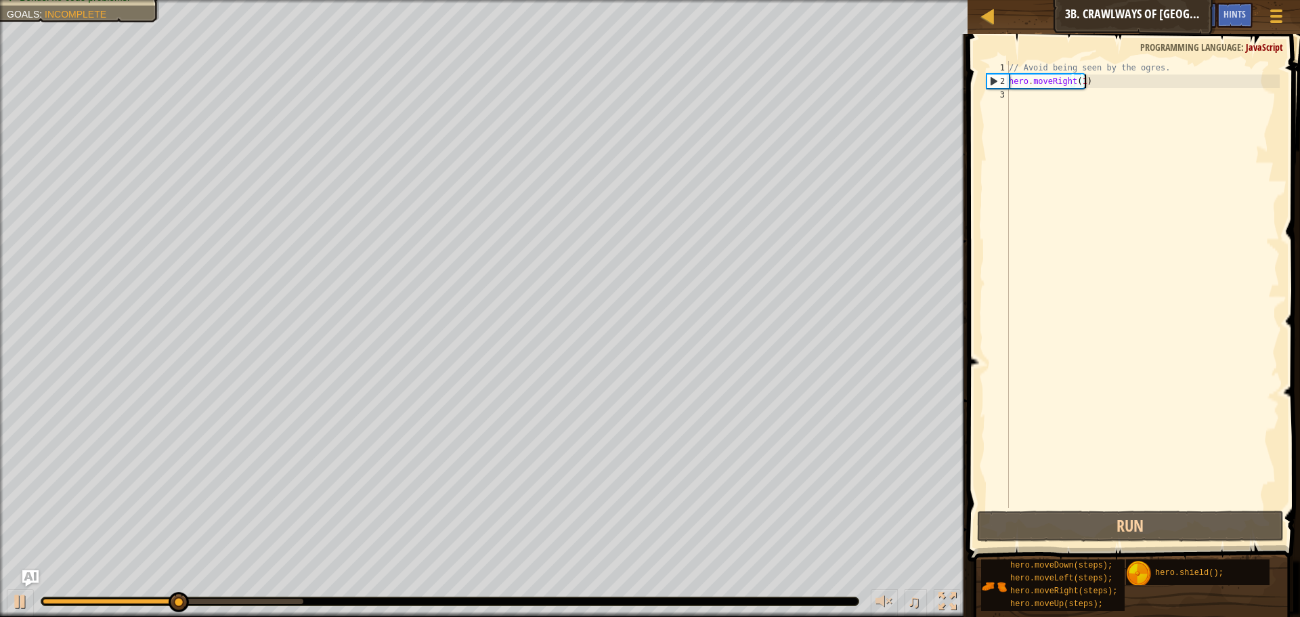
click at [1118, 79] on div "// Avoid being seen by the ogres. hero . moveRight ( 1 )" at bounding box center [1143, 298] width 274 height 474
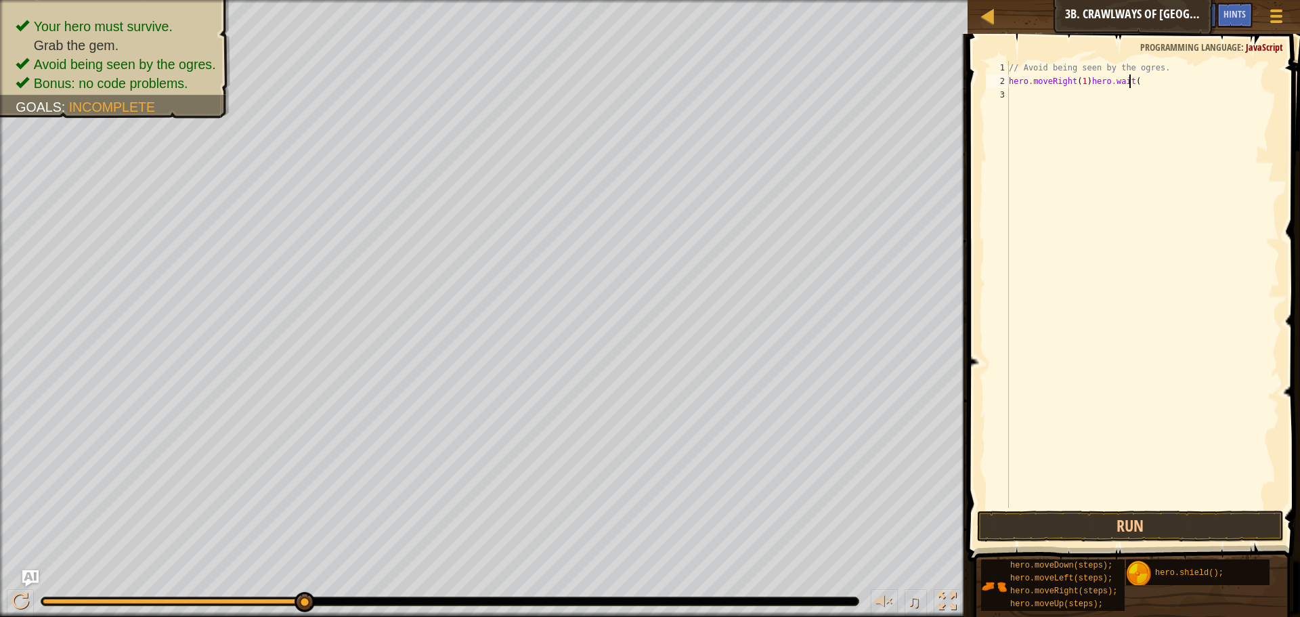
scroll to position [6, 9]
type textarea "hero.moveRight(1)hero.wait(1)"
click at [1208, 511] on button "Run" at bounding box center [1130, 525] width 307 height 31
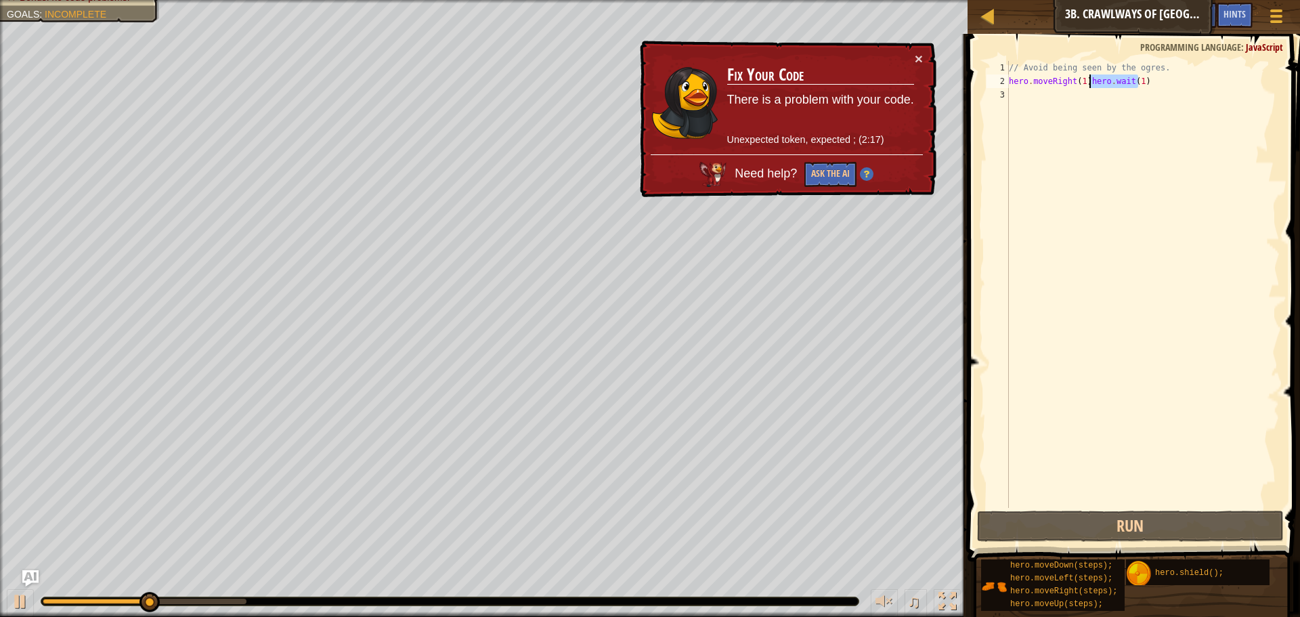
drag, startPoint x: 1147, startPoint y: 80, endPoint x: 1089, endPoint y: 77, distance: 58.3
click at [1089, 77] on div "// Avoid being seen by the ogres. hero . moveRight ( 1 ) hero . wait ( 1 )" at bounding box center [1143, 298] width 274 height 474
click at [1089, 79] on div "// Avoid being seen by the ogres. hero . moveRight ( 1 ) hero . wait ( 1 )" at bounding box center [1143, 284] width 274 height 447
drag, startPoint x: 1089, startPoint y: 79, endPoint x: 1077, endPoint y: 83, distance: 12.4
click at [1078, 83] on div "// Avoid being seen by the ogres. hero . moveRight ( 1 ) hero . wait ( 1 )" at bounding box center [1143, 298] width 274 height 474
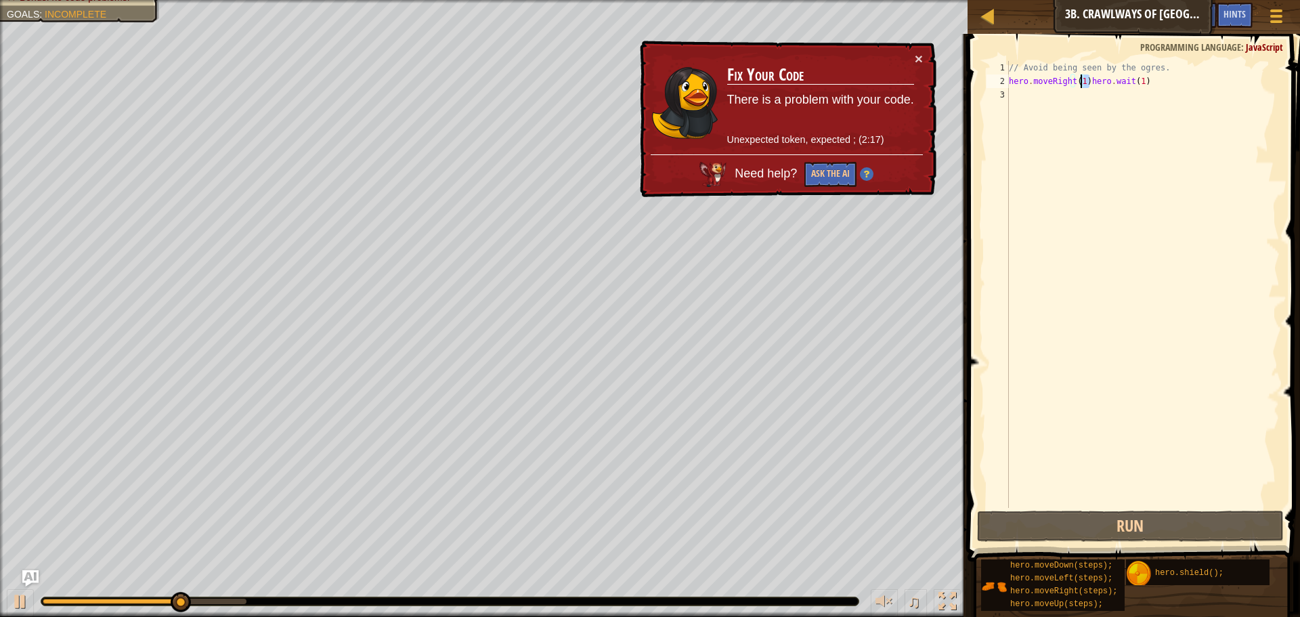
click at [1077, 83] on div "// Avoid being seen by the ogres. hero . moveRight ( 1 ) hero . wait ( 1 )" at bounding box center [1143, 298] width 274 height 474
click at [1080, 84] on div "// Avoid being seen by the ogres. hero . moveRight ( 1 ) hero . wait ( 1 )" at bounding box center [1143, 298] width 274 height 474
click at [1081, 84] on div "// Avoid being seen by the ogres. hero . moveRight ( 1 ) hero . wait ( 1 )" at bounding box center [1143, 298] width 274 height 474
click at [1084, 84] on div "// Avoid being seen by the ogres. hero . moveRight ( 1 ) hero . wait ( 1 )" at bounding box center [1143, 298] width 274 height 474
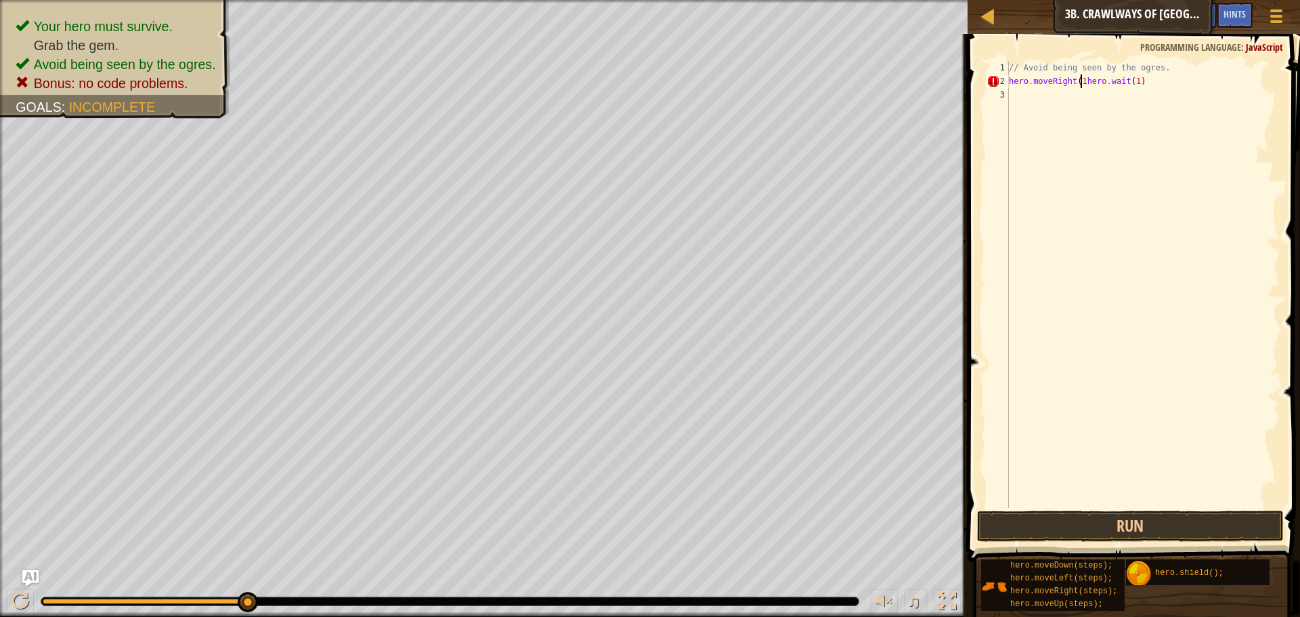
click at [1166, 71] on div "// Avoid being seen by the ogres. hero . moveRight ( 1 hero . wait ( 1 )" at bounding box center [1143, 298] width 274 height 474
drag, startPoint x: 1146, startPoint y: 83, endPoint x: 1080, endPoint y: 81, distance: 65.7
click at [1080, 81] on div "// Avoid being seen by the ogres. hero . moveRight ( 1 hero . wait ( 1 )" at bounding box center [1143, 298] width 274 height 474
click at [1110, 521] on button "Run" at bounding box center [1130, 525] width 307 height 31
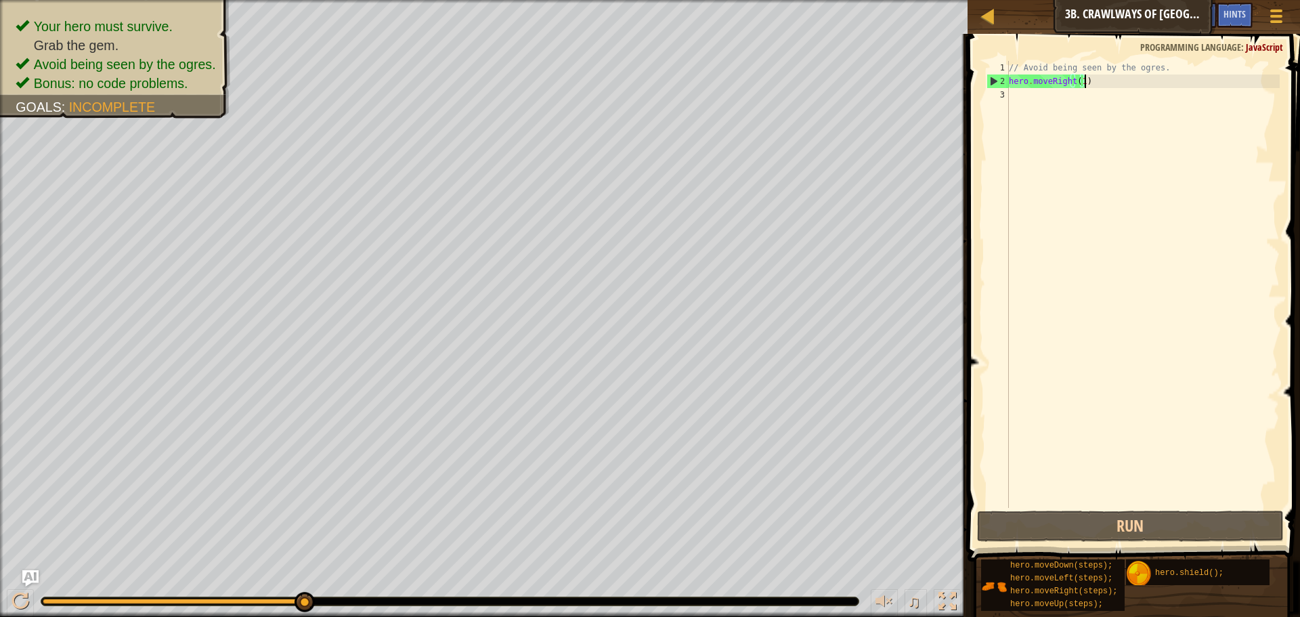
click at [1080, 83] on div "// Avoid being seen by the ogres. hero . moveRight ( 1 )" at bounding box center [1143, 298] width 274 height 474
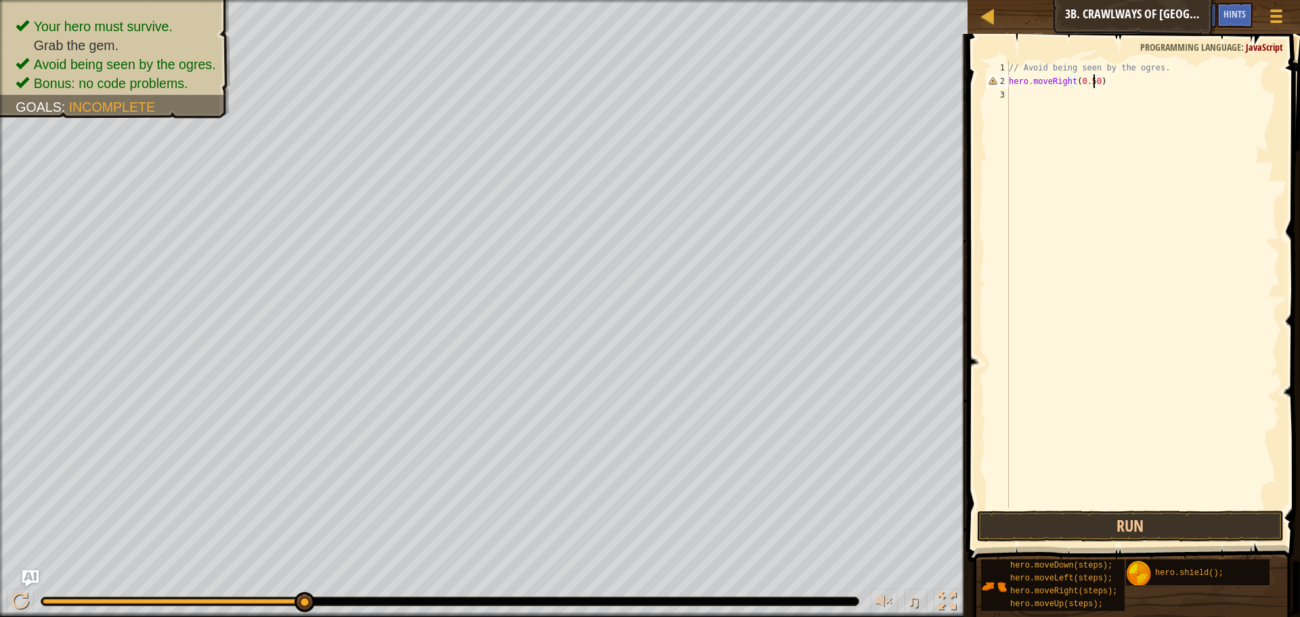
scroll to position [6, 7]
click at [1100, 539] on button "Run" at bounding box center [1130, 525] width 307 height 31
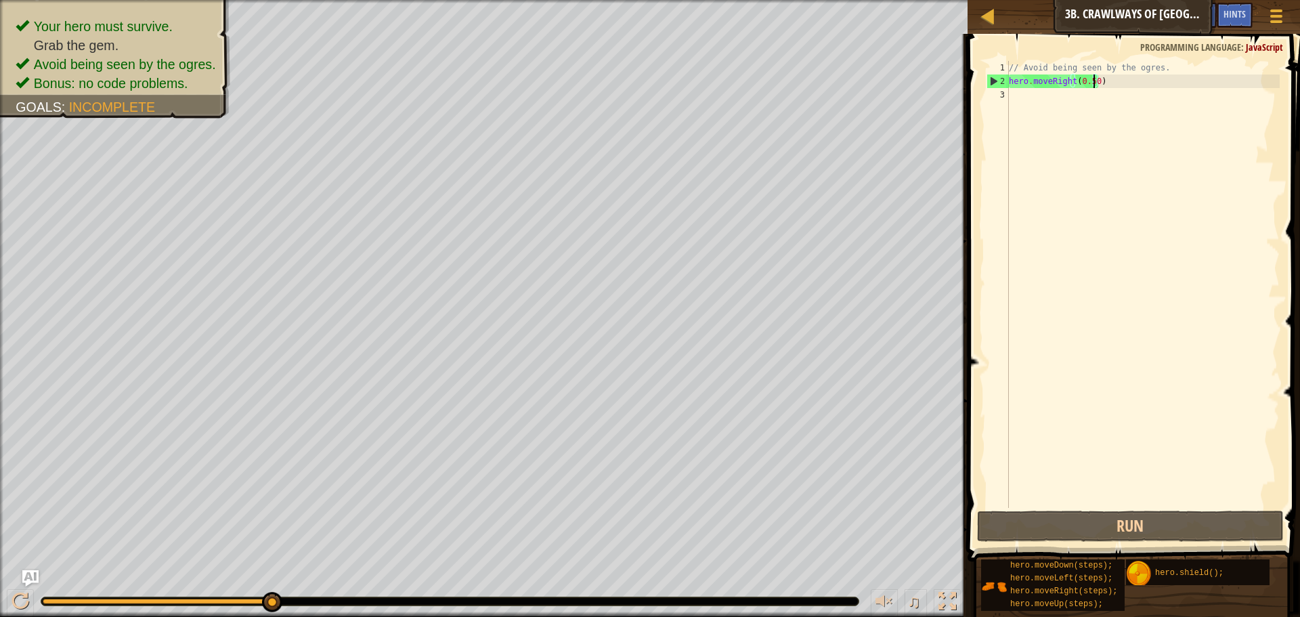
click at [1111, 77] on div "// Avoid being seen by the ogres. hero . moveRight ( 0.50 )" at bounding box center [1143, 298] width 274 height 474
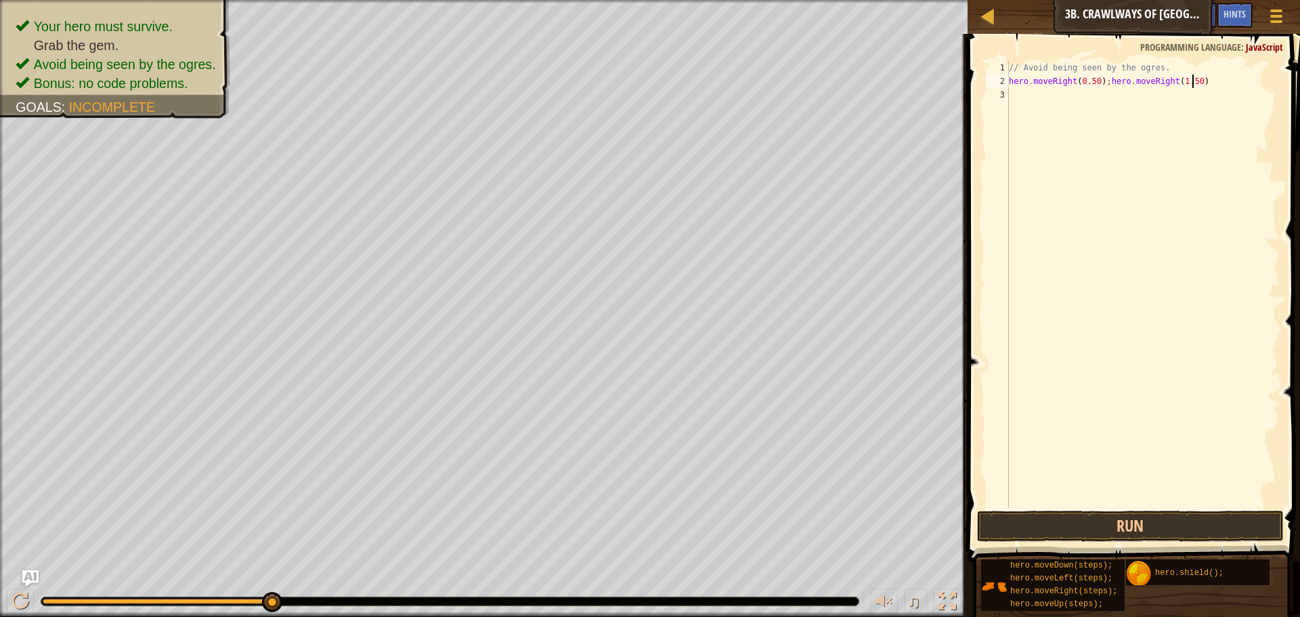
scroll to position [6, 15]
click at [1129, 519] on button "Run" at bounding box center [1130, 525] width 307 height 31
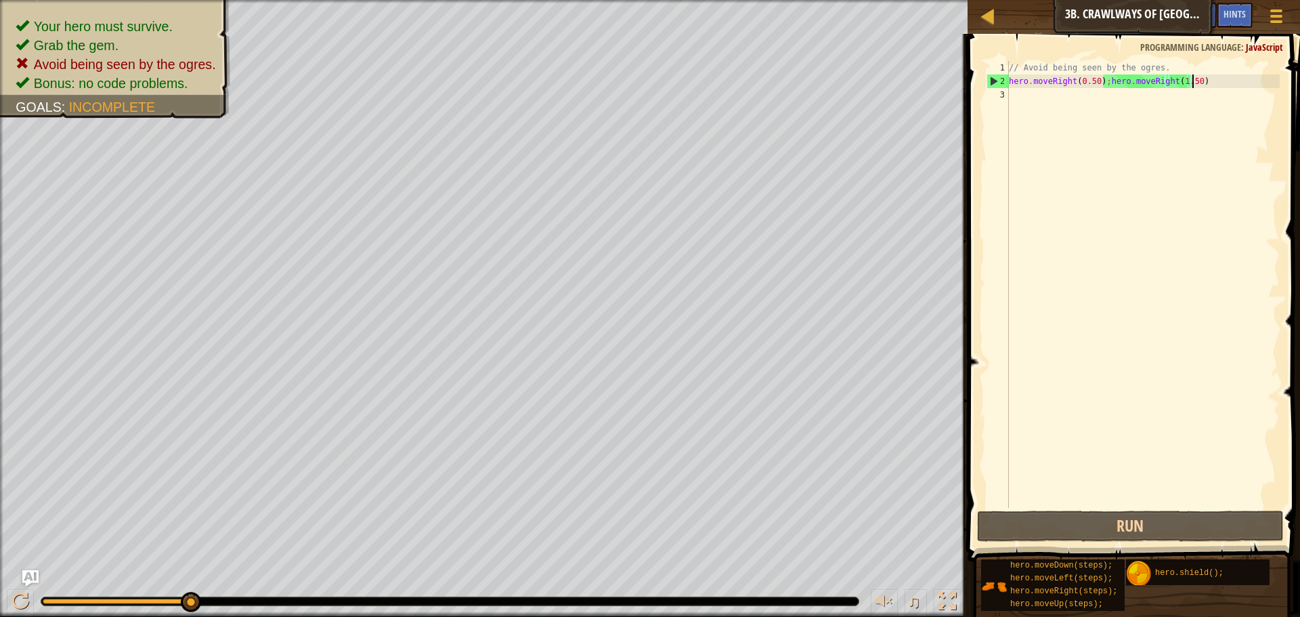
click at [1100, 82] on div "// Avoid being seen by the ogres. hero . moveRight ( 0.50 ) ; hero . moveRight …" at bounding box center [1143, 298] width 274 height 474
click at [1100, 83] on div "// Avoid being seen by the ogres. hero . moveRight ( 0.50 ) ; hero . moveRight …" at bounding box center [1143, 298] width 274 height 474
click at [1101, 82] on div "// Avoid being seen by the ogres. hero . moveRight ( 0.50 ) ; hero . moveRight …" at bounding box center [1143, 298] width 274 height 474
type textarea "hero.moveRight(1.50)"
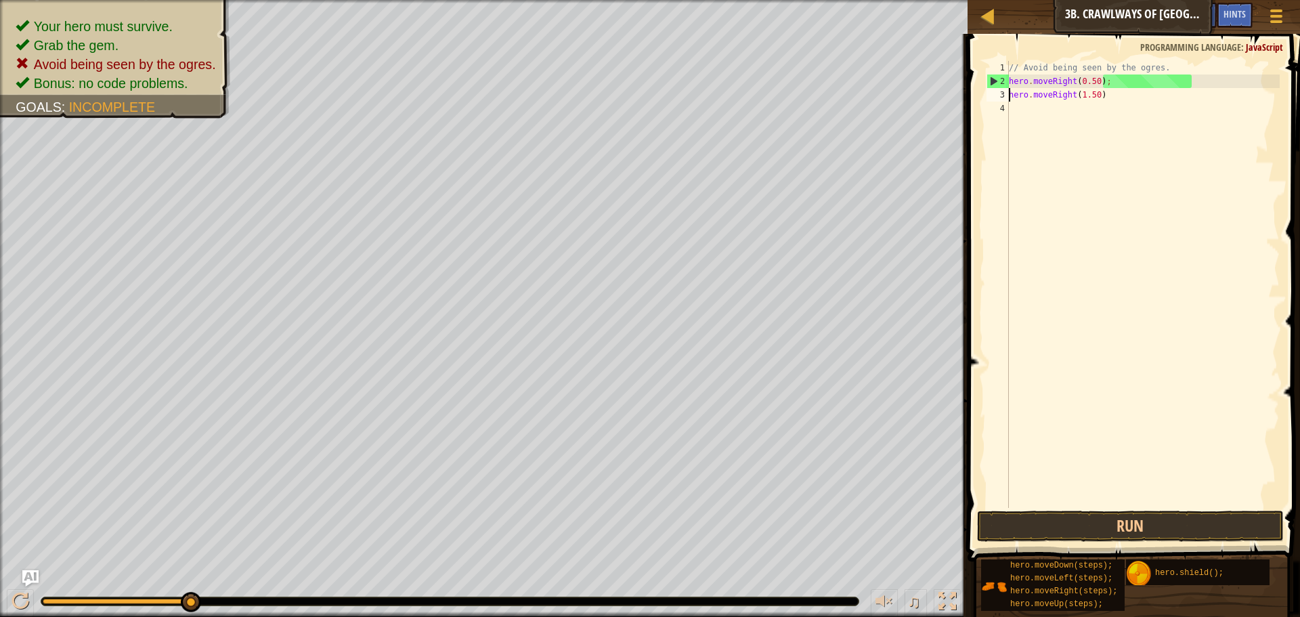
scroll to position [6, 7]
click at [1213, 525] on button "Run" at bounding box center [1130, 525] width 307 height 31
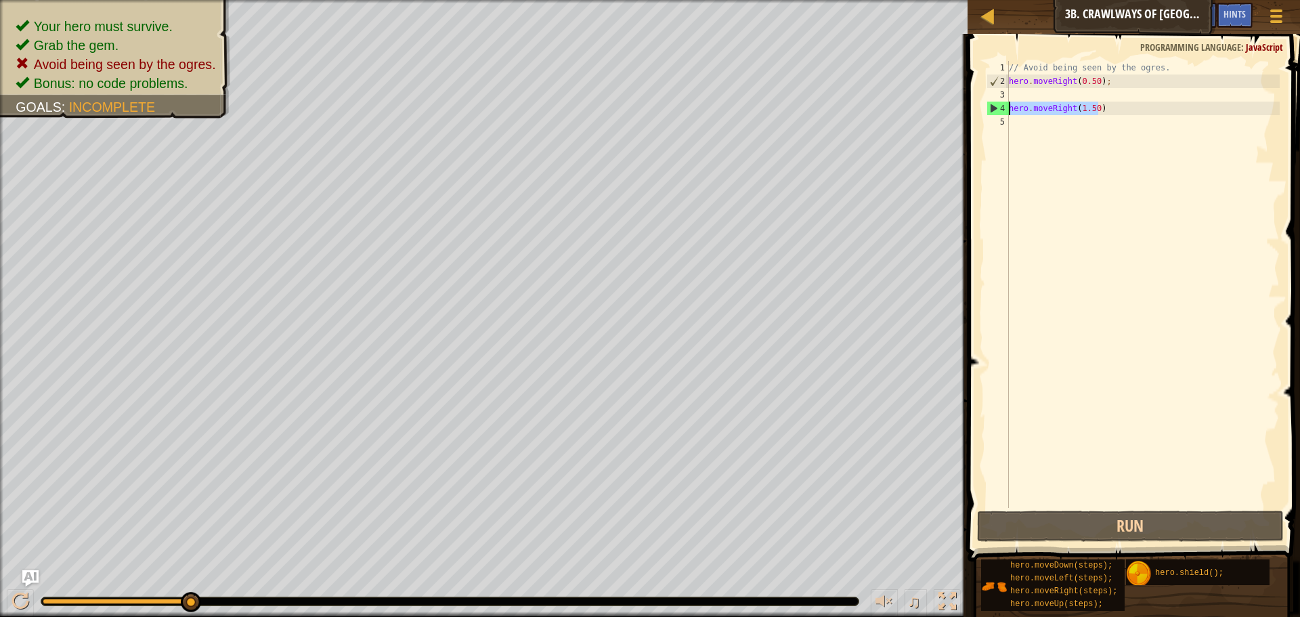
drag, startPoint x: 1080, startPoint y: 105, endPoint x: 1009, endPoint y: 107, distance: 71.1
click at [1009, 107] on div "// Avoid being seen by the ogres. hero . moveRight ( 0.50 ) ; hero . moveRight …" at bounding box center [1143, 298] width 274 height 474
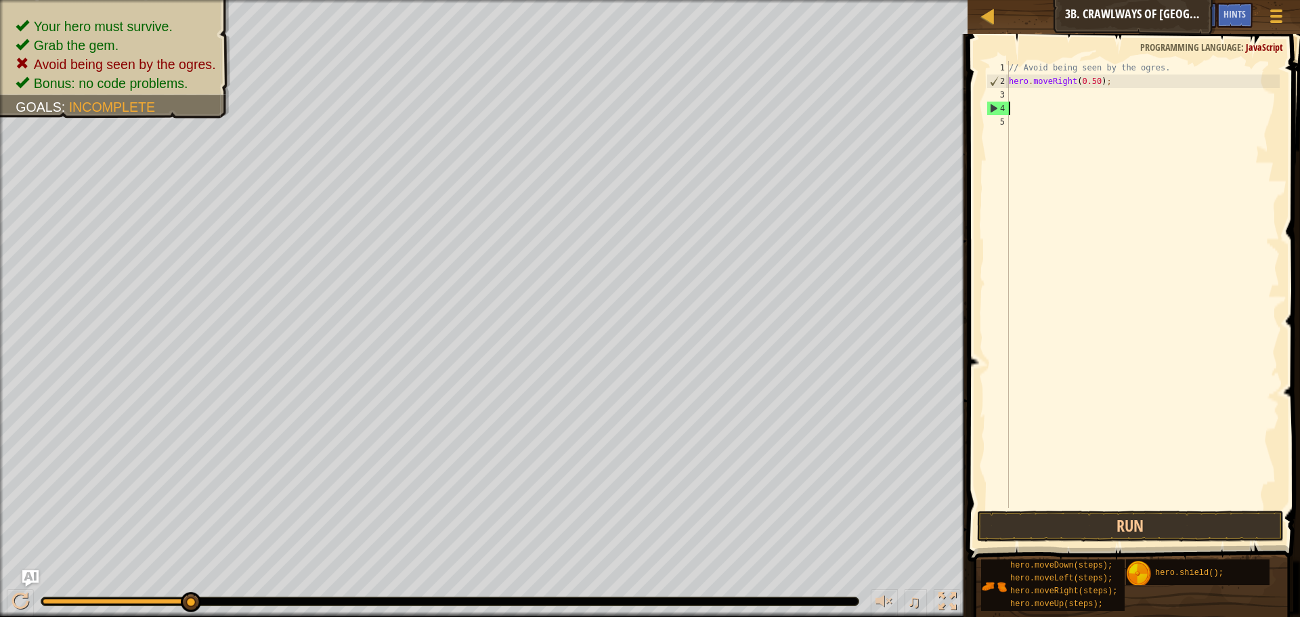
scroll to position [6, 0]
type textarea "hero.moveRight(0.50);"
